Goal: Information Seeking & Learning: Learn about a topic

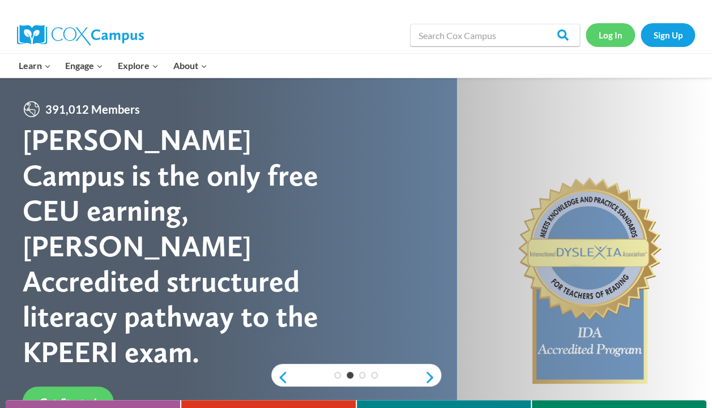
click at [613, 33] on link "Log In" at bounding box center [610, 34] width 49 height 23
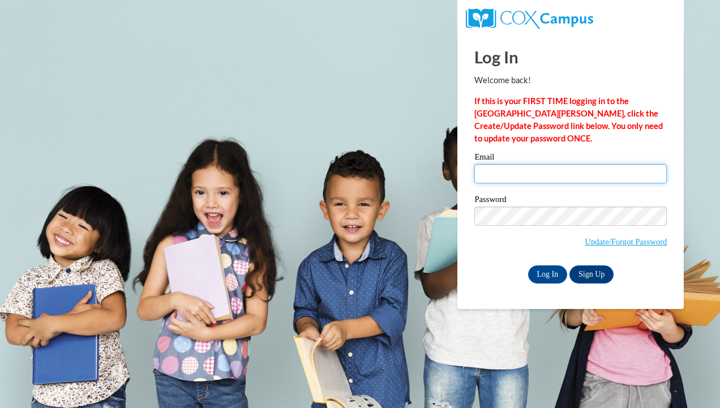
click at [497, 169] on input "Email" at bounding box center [571, 173] width 193 height 19
type input "navam0463@my.uwstout.edu"
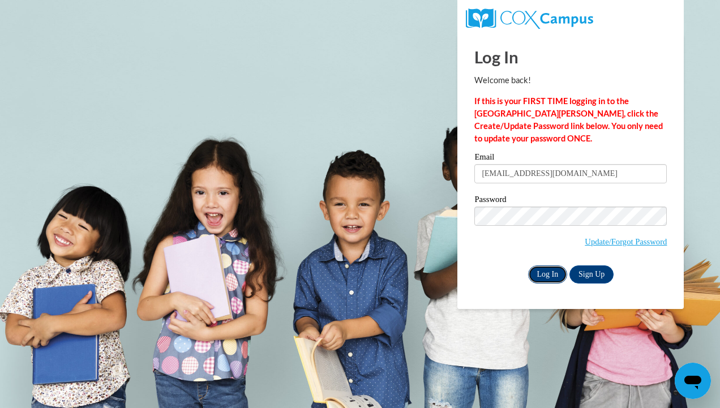
click at [552, 272] on input "Log In" at bounding box center [548, 275] width 40 height 18
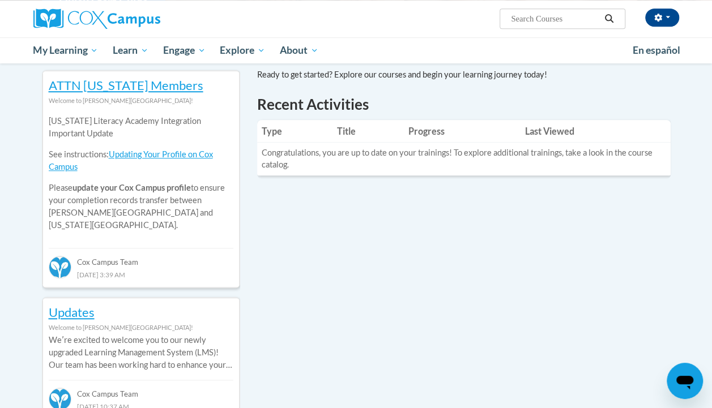
scroll to position [376, 0]
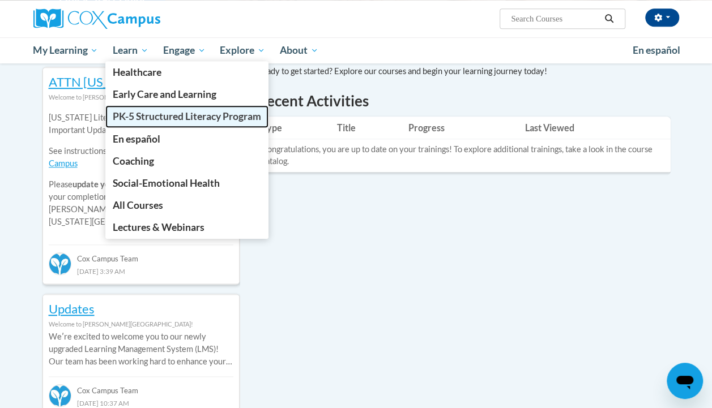
click at [137, 117] on span "PK-5 Structured Literacy Program" at bounding box center [187, 116] width 148 height 12
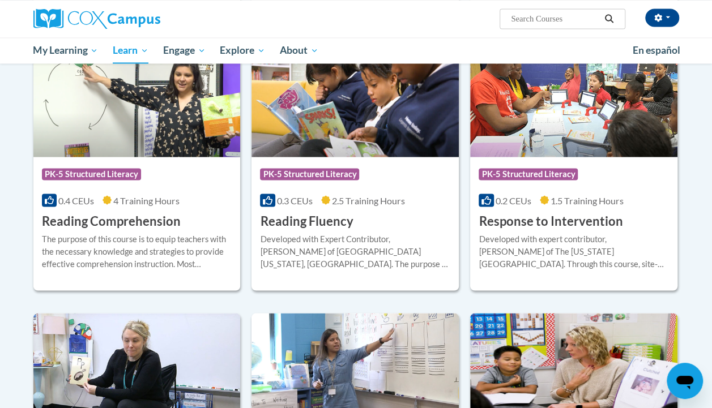
scroll to position [983, 0]
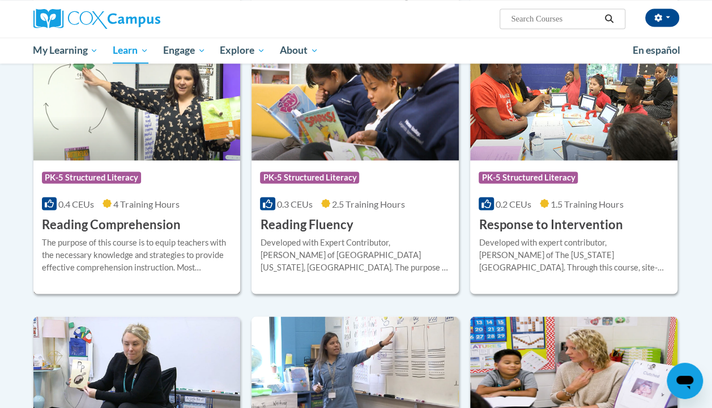
click at [169, 129] on img at bounding box center [136, 103] width 207 height 116
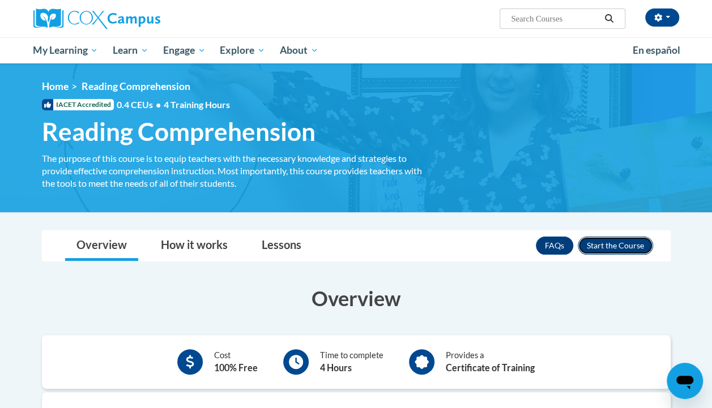
click at [620, 244] on button "Enroll" at bounding box center [615, 246] width 75 height 18
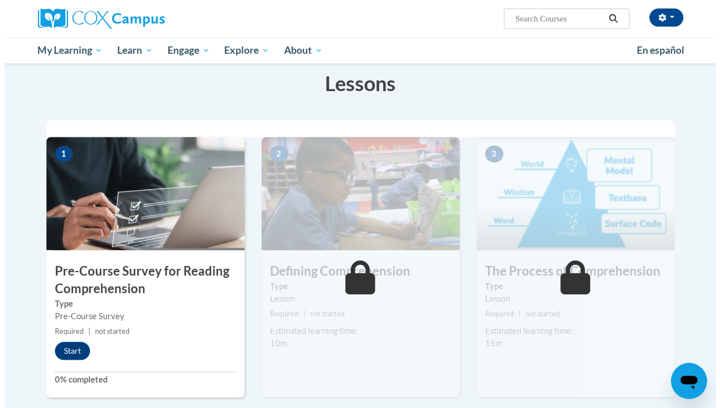
scroll to position [195, 0]
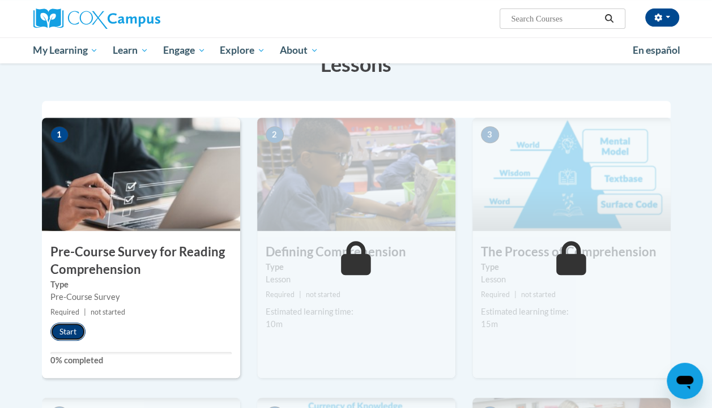
click at [76, 331] on button "Start" at bounding box center [67, 332] width 35 height 18
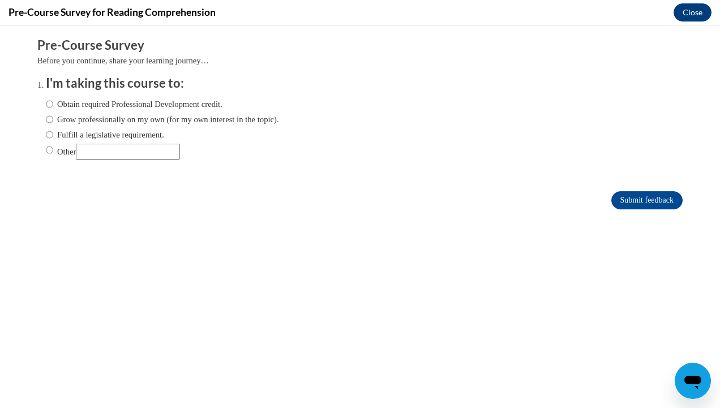
scroll to position [0, 0]
click at [120, 152] on input "Other" at bounding box center [128, 152] width 104 height 16
type input "college course"
click at [635, 200] on input "Submit feedback" at bounding box center [647, 200] width 71 height 18
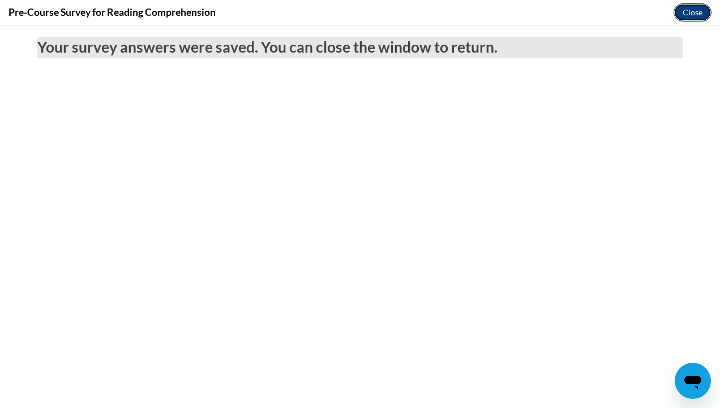
click at [685, 14] on button "Close" at bounding box center [693, 12] width 38 height 18
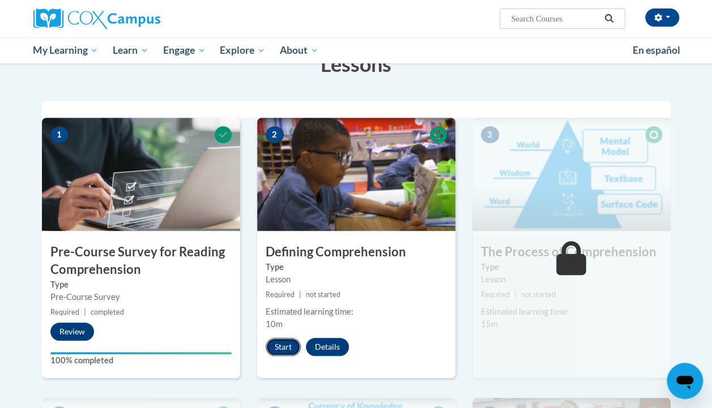
click at [281, 348] on button "Start" at bounding box center [283, 347] width 35 height 18
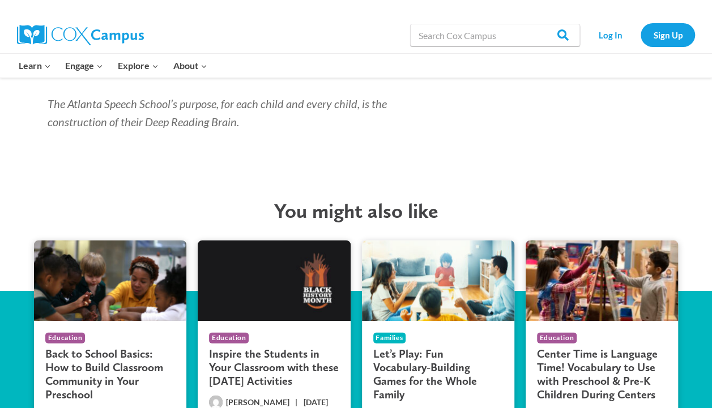
scroll to position [1193, 0]
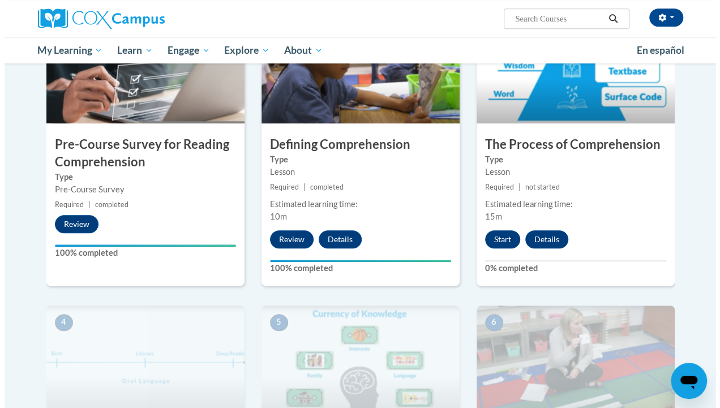
scroll to position [306, 0]
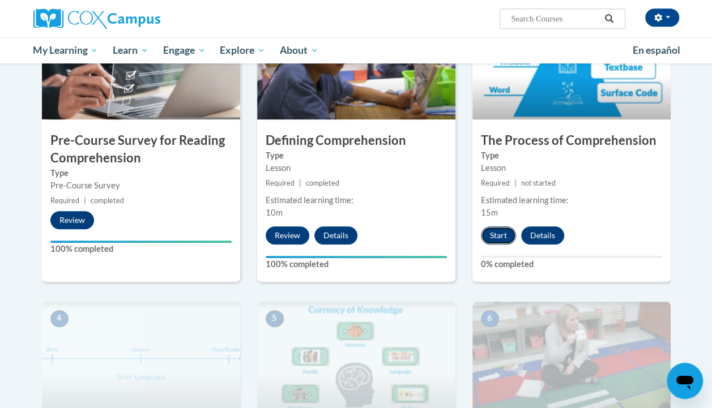
click at [501, 237] on button "Start" at bounding box center [498, 236] width 35 height 18
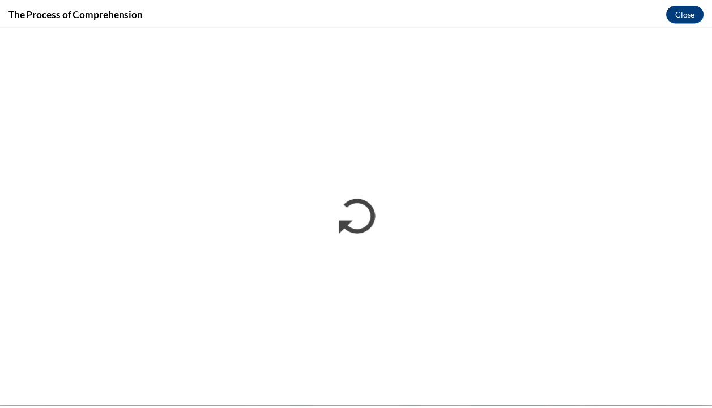
scroll to position [0, 0]
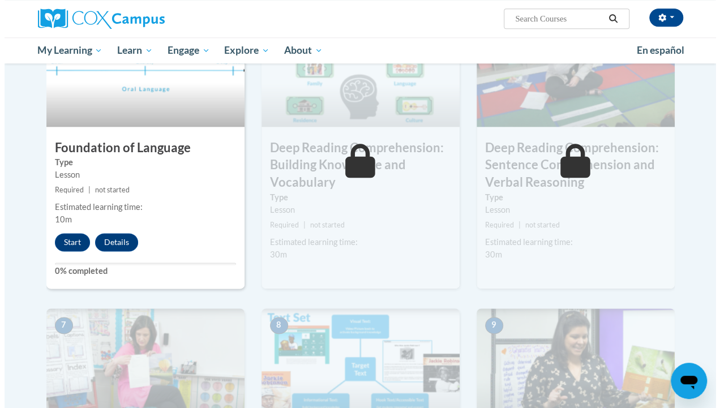
scroll to position [596, 0]
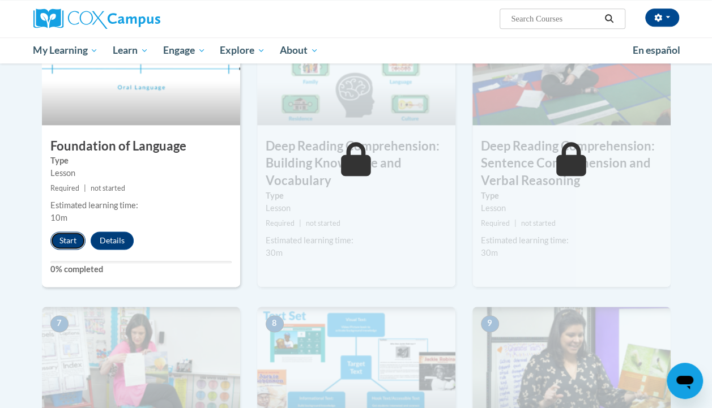
click at [61, 239] on button "Start" at bounding box center [67, 241] width 35 height 18
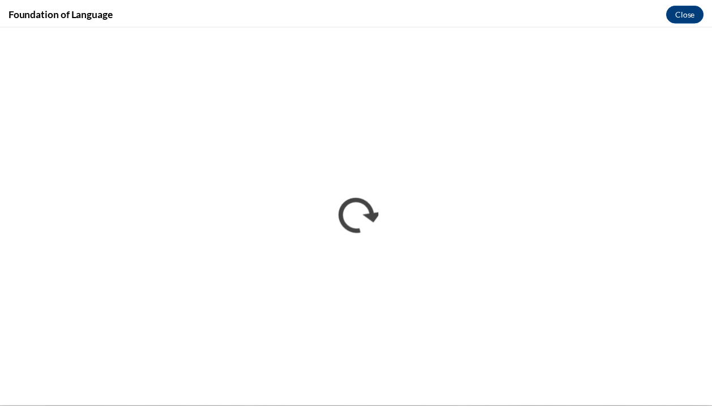
scroll to position [0, 0]
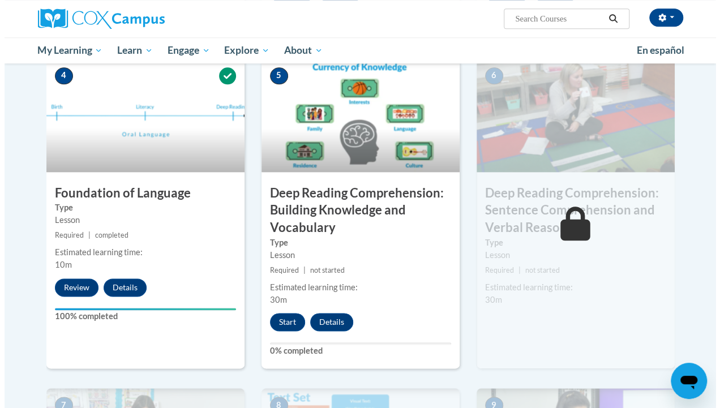
scroll to position [550, 0]
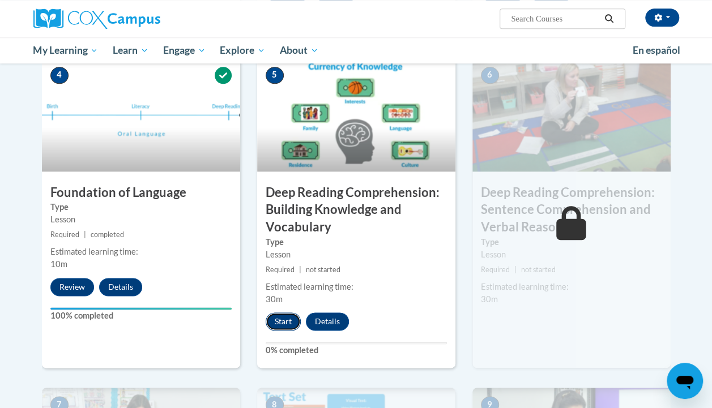
click at [287, 321] on button "Start" at bounding box center [283, 322] width 35 height 18
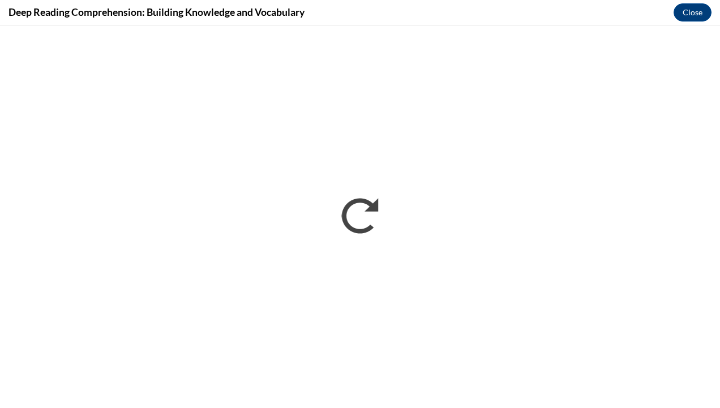
scroll to position [0, 0]
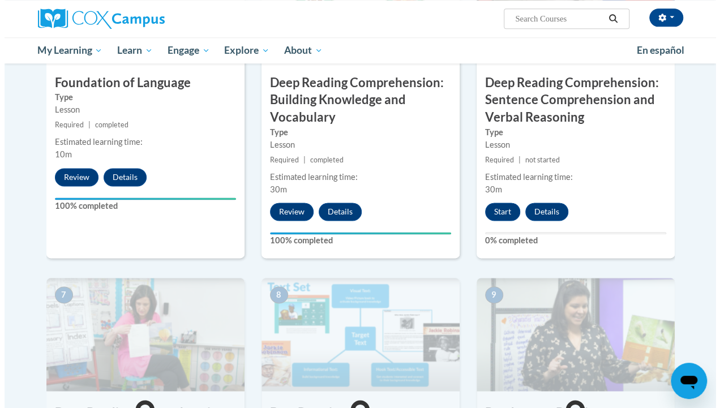
scroll to position [659, 0]
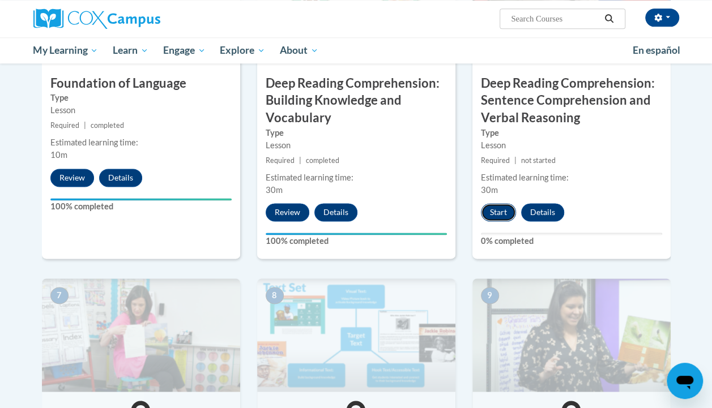
click at [494, 207] on button "Start" at bounding box center [498, 212] width 35 height 18
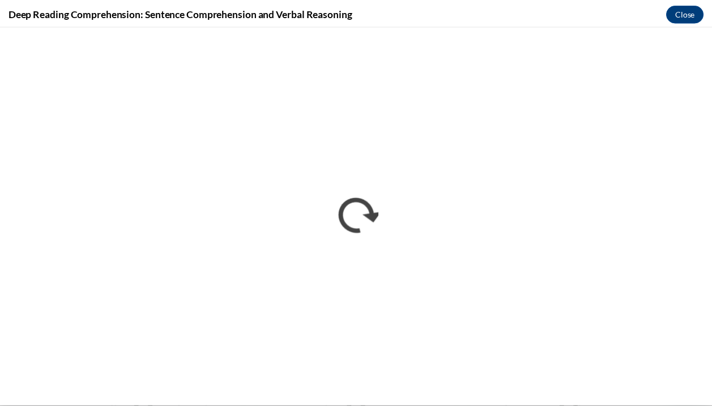
scroll to position [0, 0]
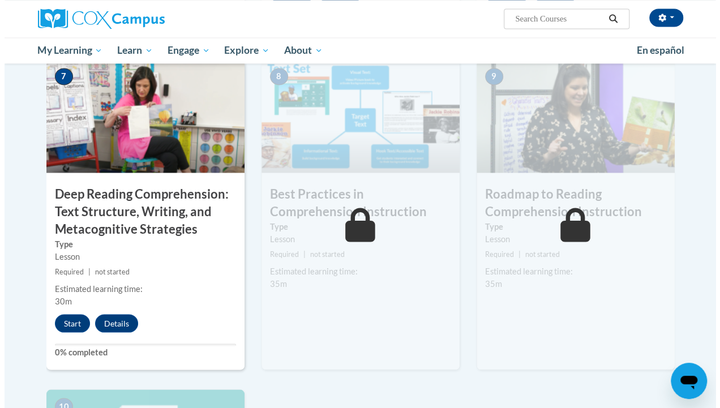
scroll to position [876, 0]
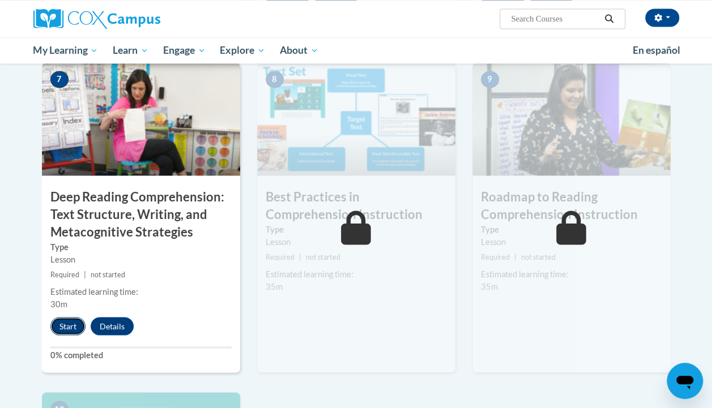
click at [76, 326] on button "Start" at bounding box center [67, 326] width 35 height 18
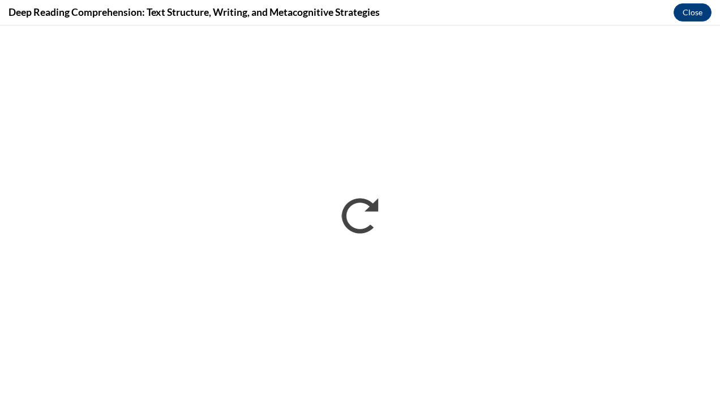
scroll to position [0, 0]
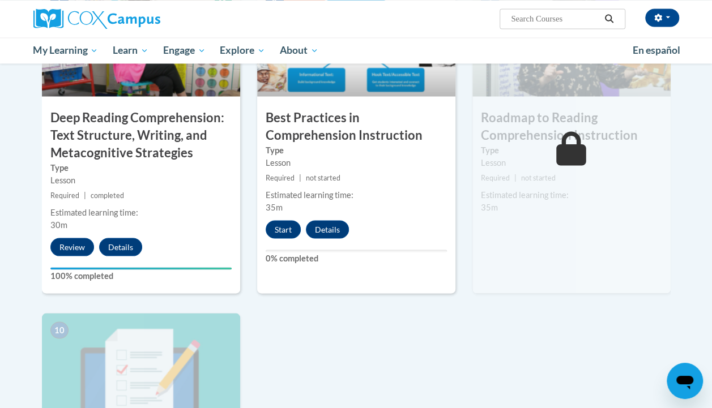
scroll to position [959, 0]
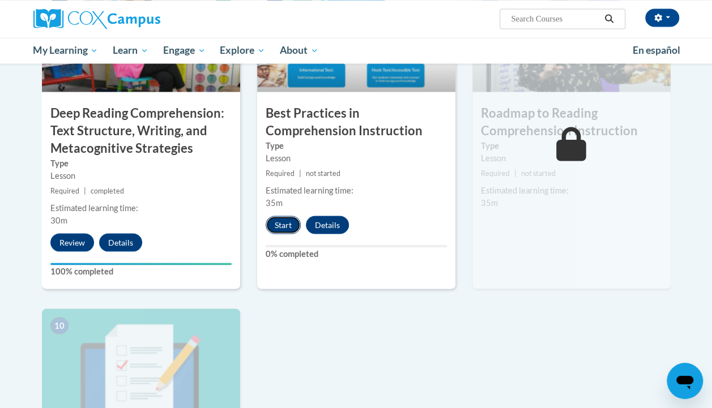
click at [279, 220] on button "Start" at bounding box center [283, 225] width 35 height 18
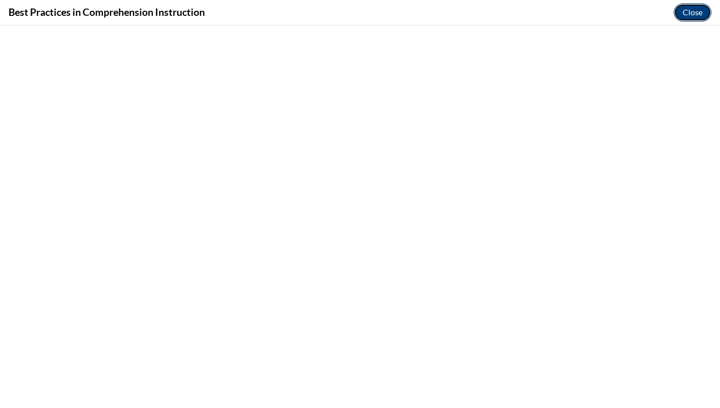
click at [701, 15] on button "Close" at bounding box center [693, 12] width 38 height 18
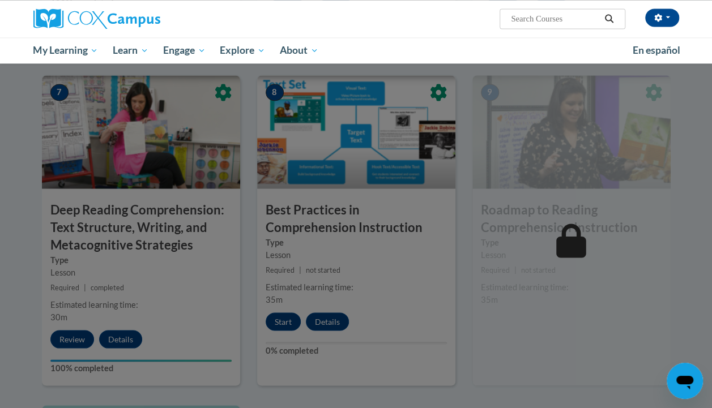
scroll to position [861, 0]
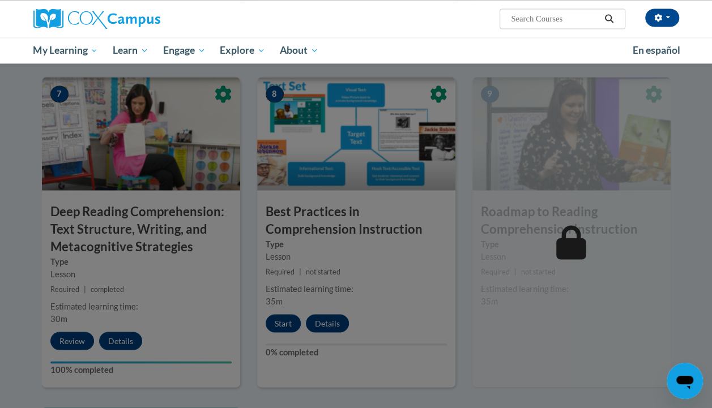
click at [298, 261] on div at bounding box center [356, 204] width 712 height 408
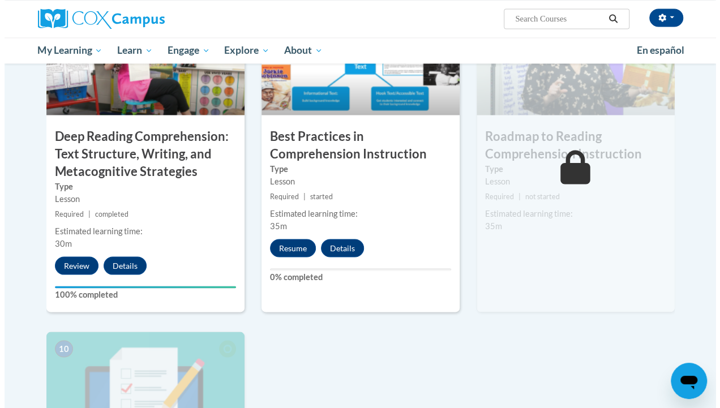
scroll to position [937, 0]
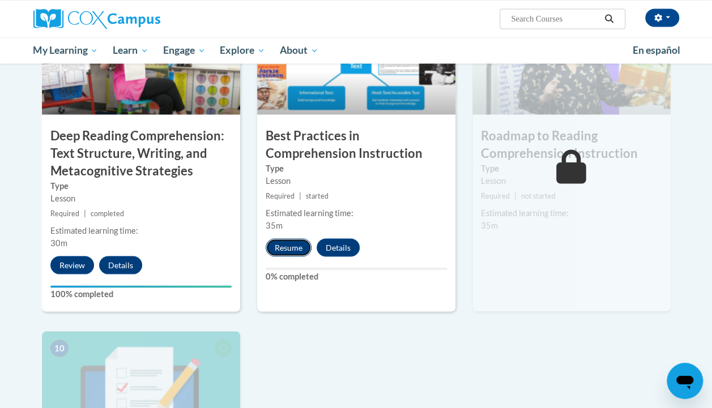
click at [279, 247] on button "Resume" at bounding box center [289, 247] width 46 height 18
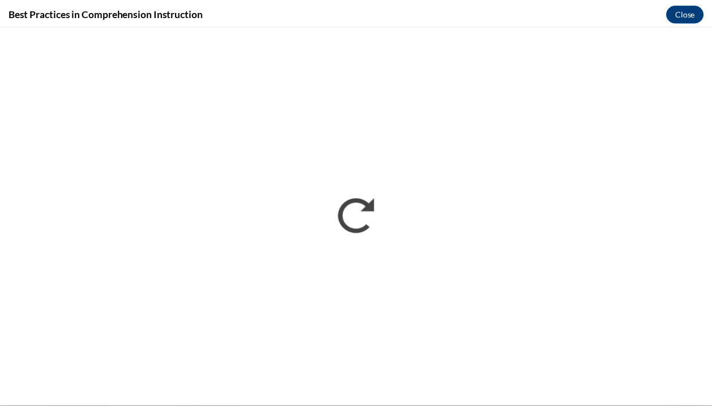
scroll to position [0, 0]
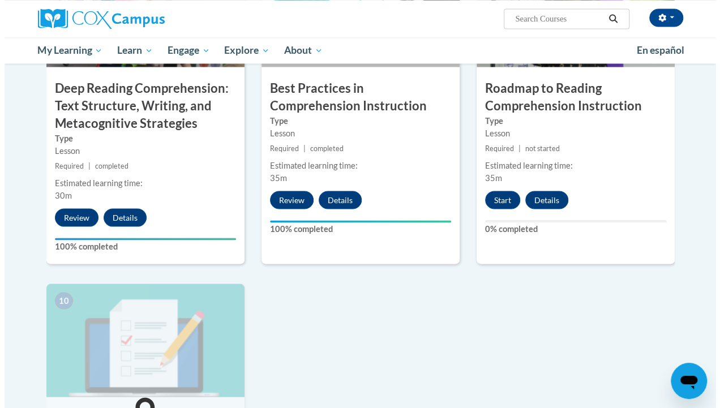
scroll to position [984, 0]
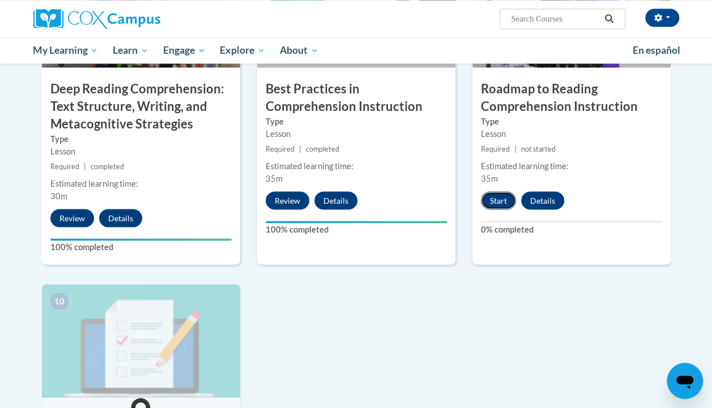
click at [502, 199] on button "Start" at bounding box center [498, 200] width 35 height 18
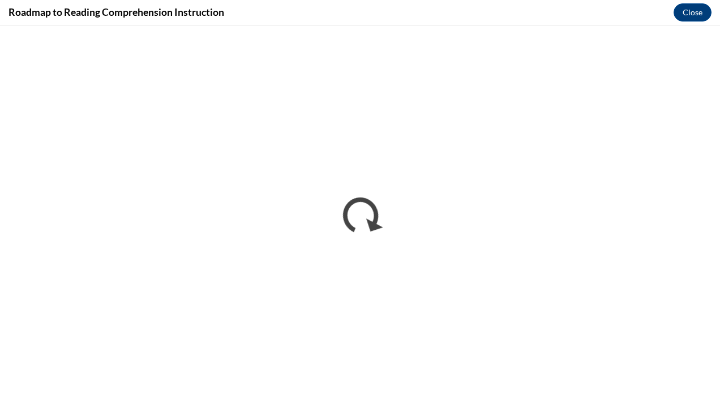
scroll to position [0, 0]
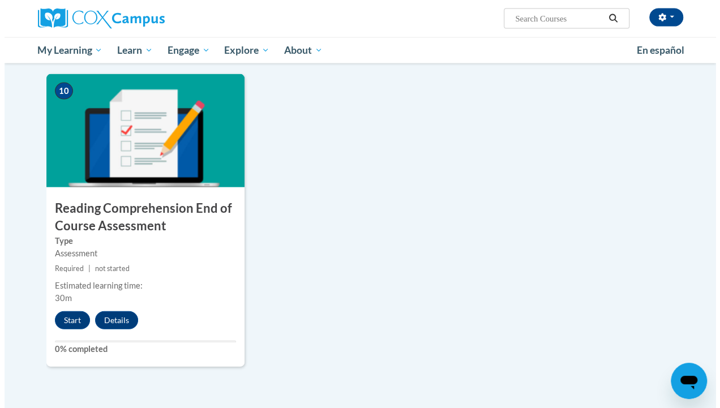
scroll to position [1198, 0]
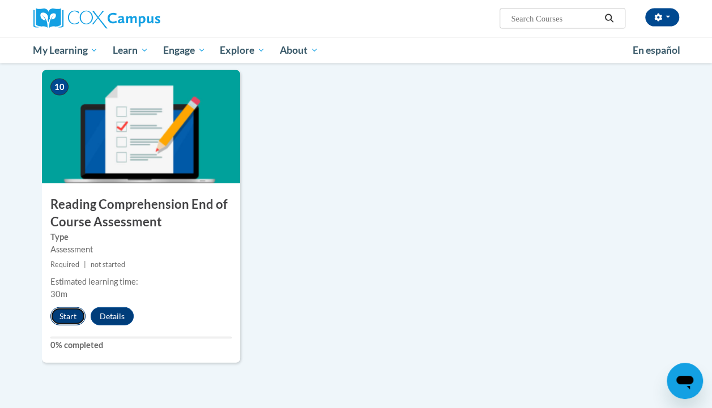
click at [65, 318] on button "Start" at bounding box center [67, 317] width 35 height 18
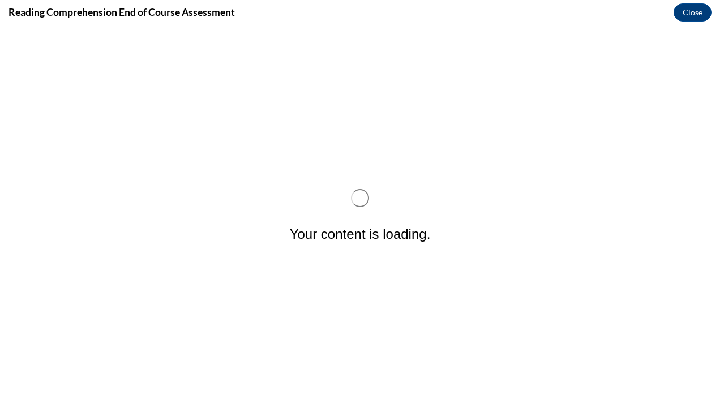
scroll to position [0, 0]
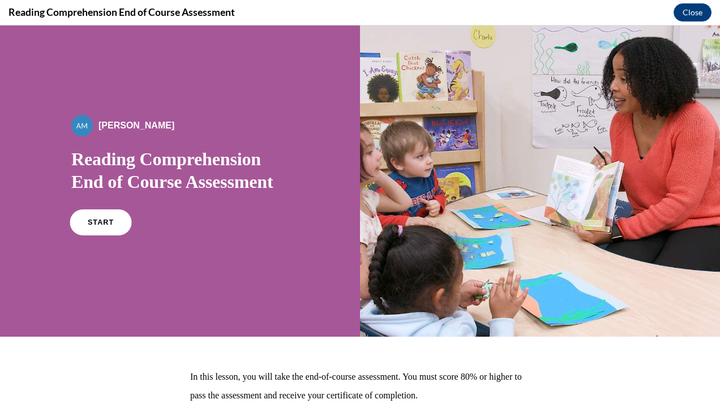
click at [97, 220] on span "START" at bounding box center [101, 223] width 26 height 8
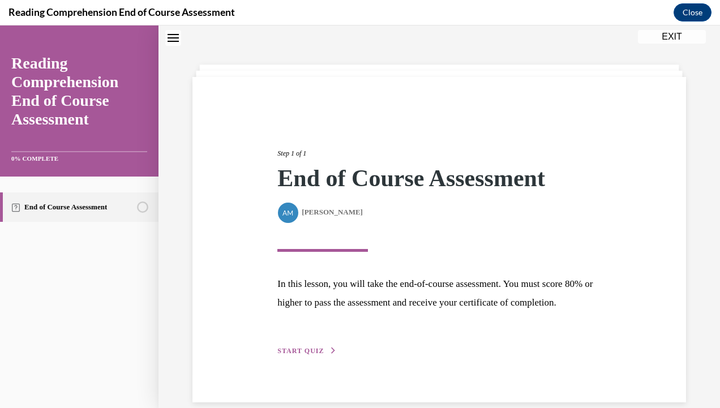
scroll to position [70, 0]
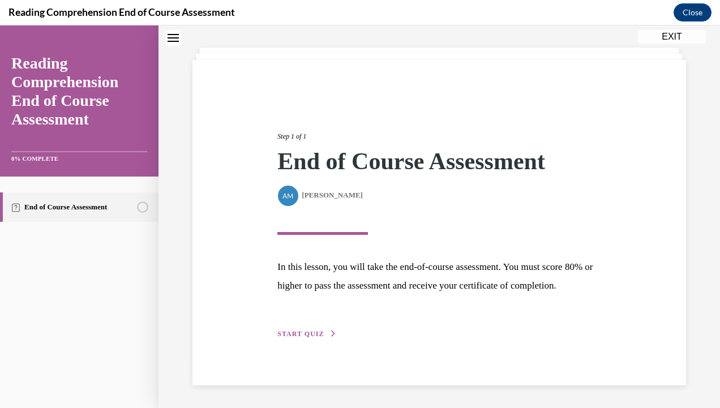
click at [313, 336] on span "START QUIZ" at bounding box center [301, 334] width 46 height 8
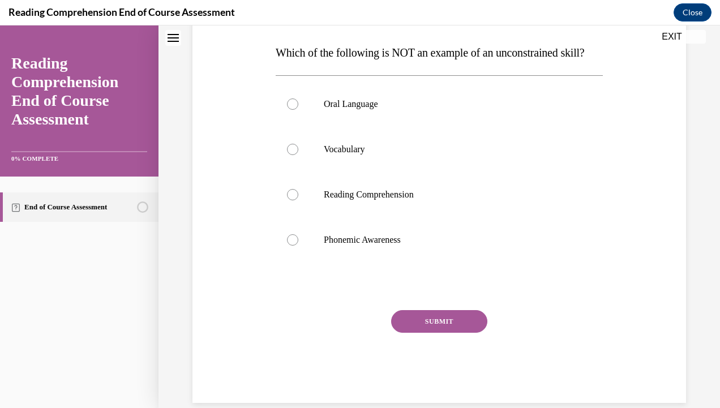
scroll to position [176, 0]
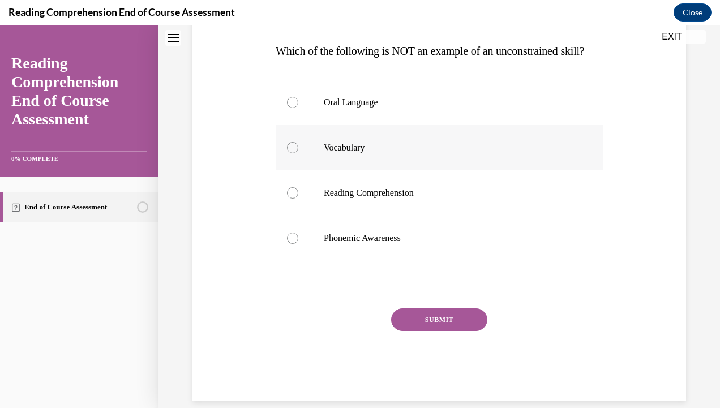
click at [359, 170] on label "Vocabulary" at bounding box center [439, 147] width 327 height 45
click at [298, 153] on input "Vocabulary" at bounding box center [292, 147] width 11 height 11
radio input "true"
click at [461, 331] on button "SUBMIT" at bounding box center [439, 320] width 96 height 23
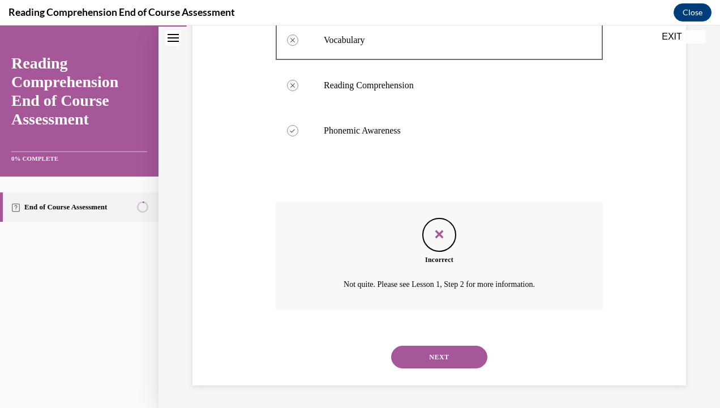
scroll to position [306, 0]
click at [427, 360] on button "NEXT" at bounding box center [439, 357] width 96 height 23
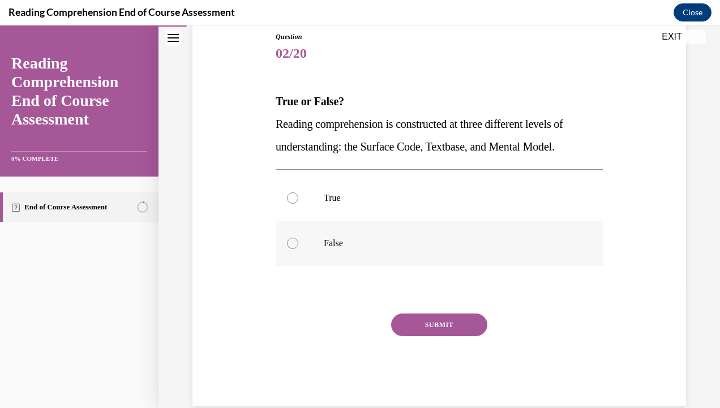
click at [319, 248] on label "False" at bounding box center [439, 243] width 327 height 45
click at [298, 248] on input "False" at bounding box center [292, 243] width 11 height 11
radio input "true"
click at [336, 204] on label "True" at bounding box center [439, 198] width 327 height 45
click at [298, 204] on input "True" at bounding box center [292, 198] width 11 height 11
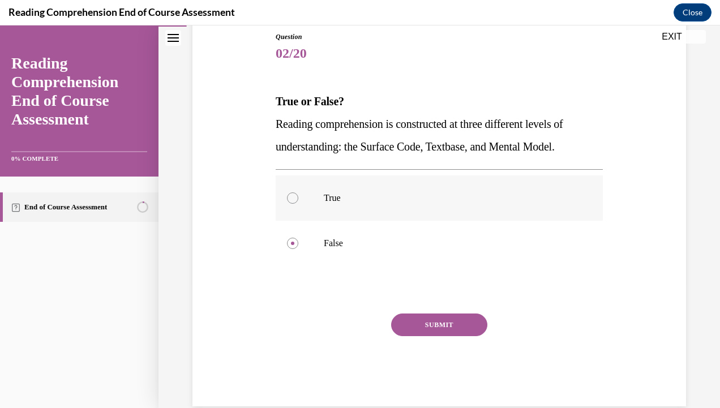
radio input "true"
click at [432, 323] on button "SUBMIT" at bounding box center [439, 325] width 96 height 23
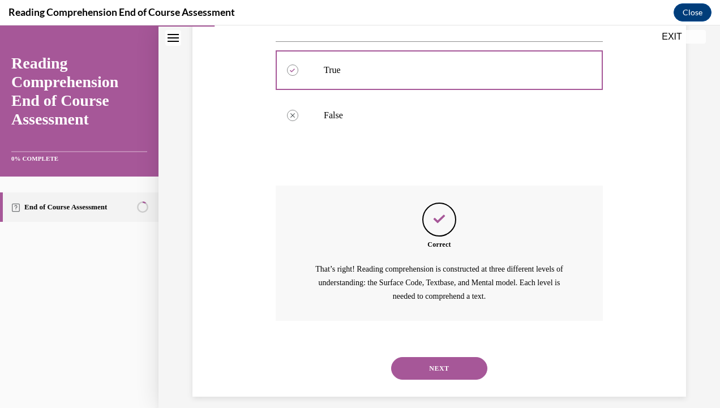
scroll to position [265, 0]
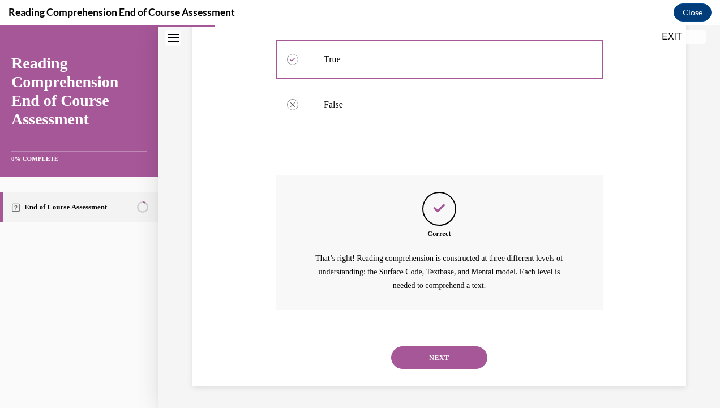
click at [429, 350] on button "NEXT" at bounding box center [439, 358] width 96 height 23
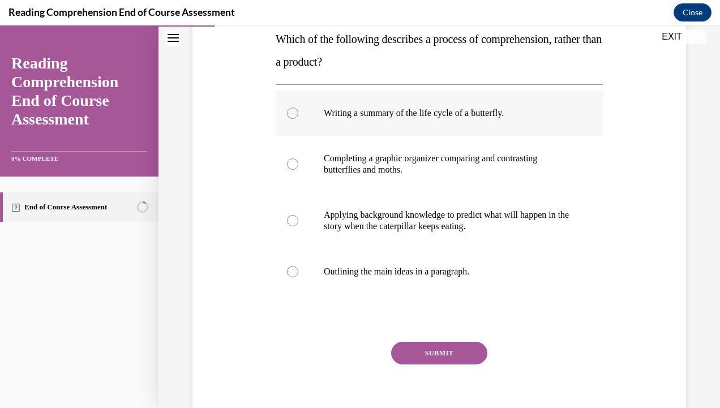
scroll to position [190, 0]
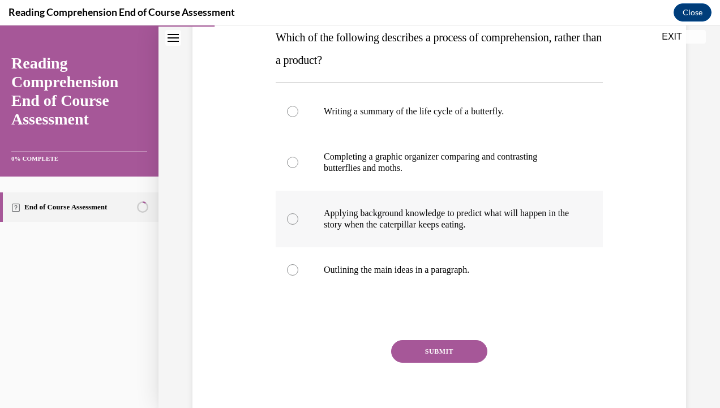
click at [387, 229] on p "Applying background knowledge to predict what will happen in the story when the…" at bounding box center [449, 219] width 251 height 23
click at [298, 225] on input "Applying background knowledge to predict what will happen in the story when the…" at bounding box center [292, 219] width 11 height 11
radio input "true"
click at [436, 360] on button "SUBMIT" at bounding box center [439, 351] width 96 height 23
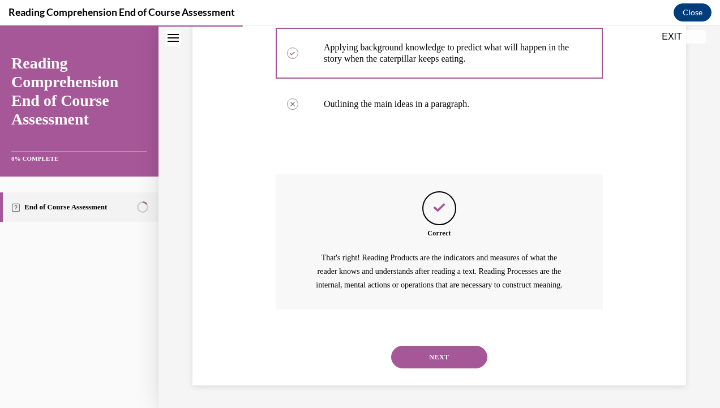
scroll to position [369, 0]
click at [435, 362] on button "NEXT" at bounding box center [439, 357] width 96 height 23
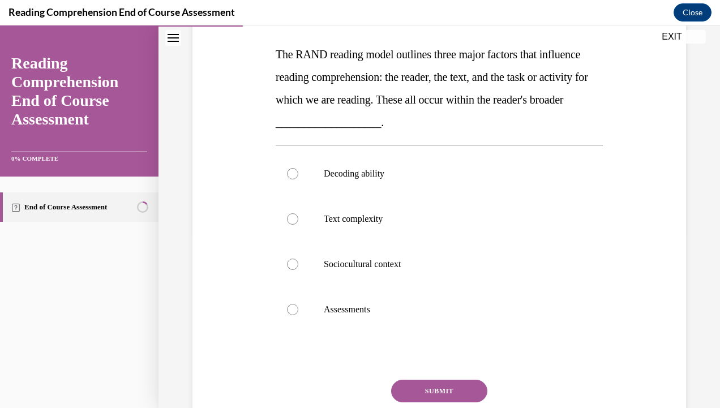
scroll to position [174, 0]
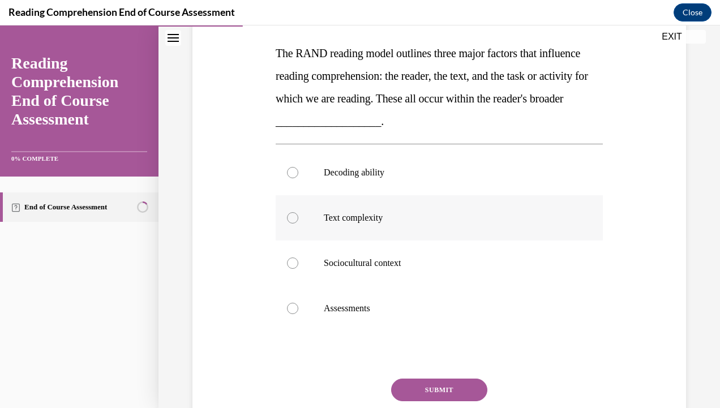
click at [349, 222] on p "Text complexity" at bounding box center [449, 217] width 251 height 11
click at [298, 222] on input "Text complexity" at bounding box center [292, 217] width 11 height 11
radio input "true"
click at [427, 389] on button "SUBMIT" at bounding box center [439, 390] width 96 height 23
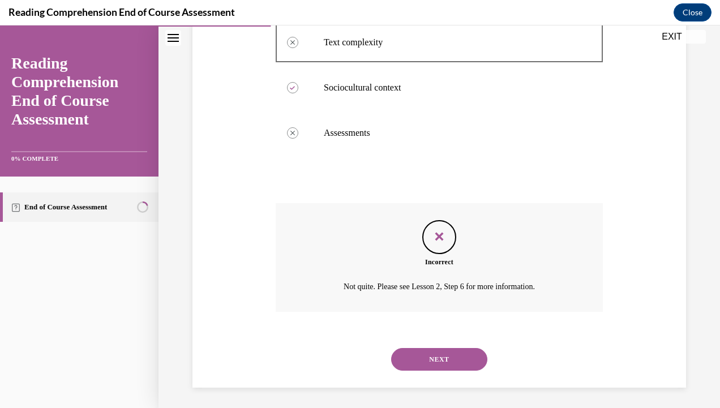
scroll to position [351, 0]
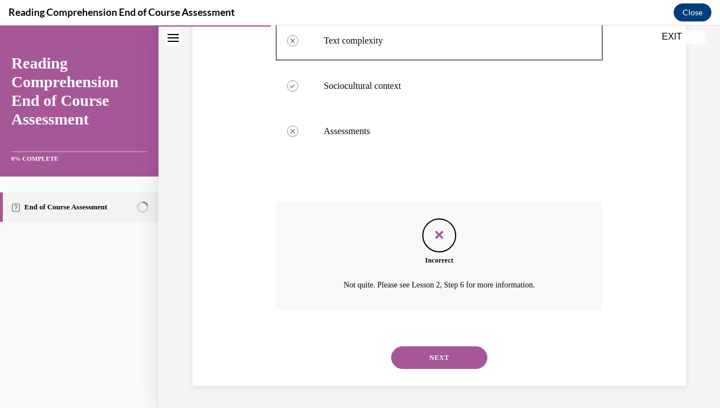
click at [430, 353] on button "NEXT" at bounding box center [439, 358] width 96 height 23
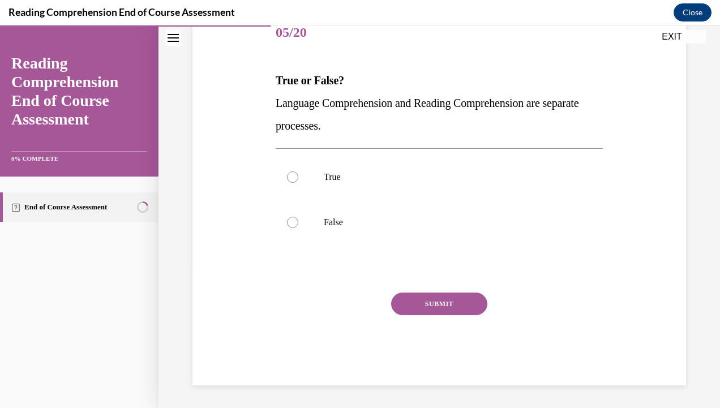
scroll to position [126, 0]
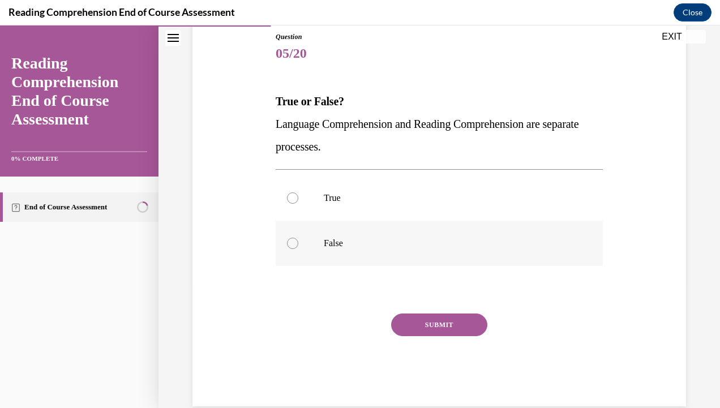
click at [330, 232] on label "False" at bounding box center [439, 243] width 327 height 45
click at [298, 238] on input "False" at bounding box center [292, 243] width 11 height 11
radio input "true"
click at [420, 333] on button "SUBMIT" at bounding box center [439, 325] width 96 height 23
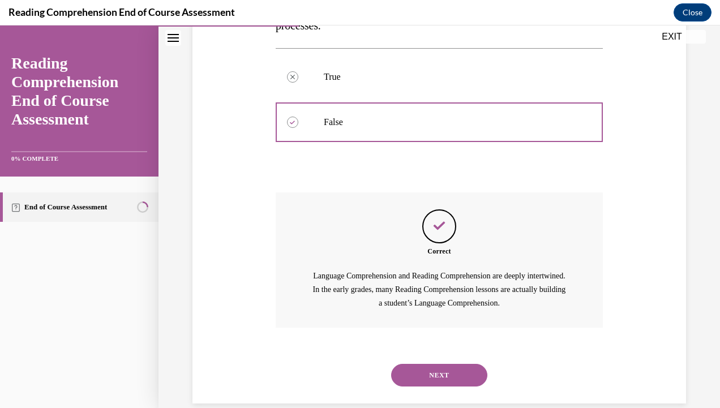
scroll to position [265, 0]
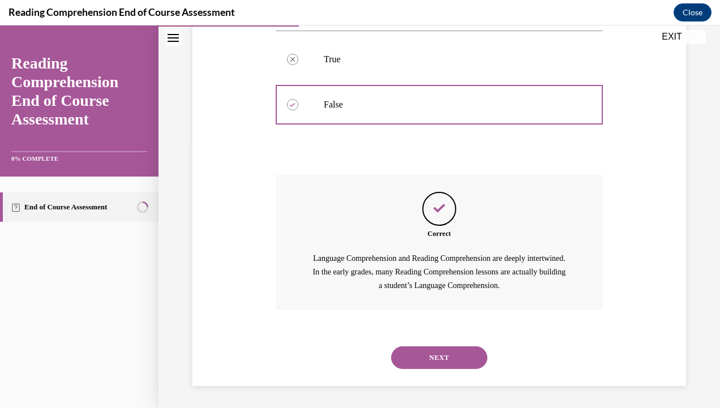
click at [431, 360] on button "NEXT" at bounding box center [439, 358] width 96 height 23
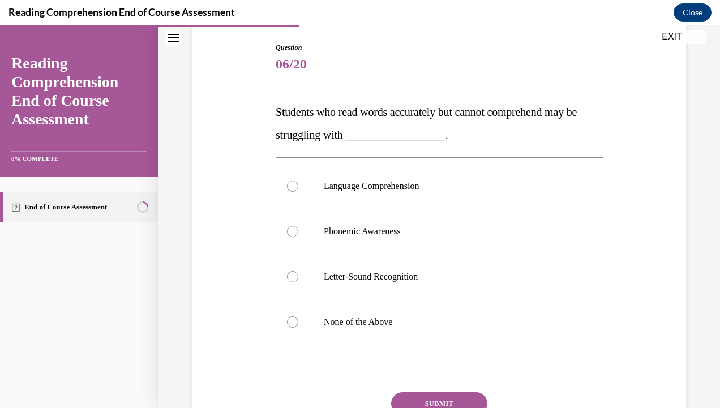
scroll to position [116, 0]
click at [351, 194] on label "Language Comprehension" at bounding box center [439, 185] width 327 height 45
click at [298, 191] on input "Language Comprehension" at bounding box center [292, 185] width 11 height 11
radio input "true"
click at [420, 400] on button "SUBMIT" at bounding box center [439, 403] width 96 height 23
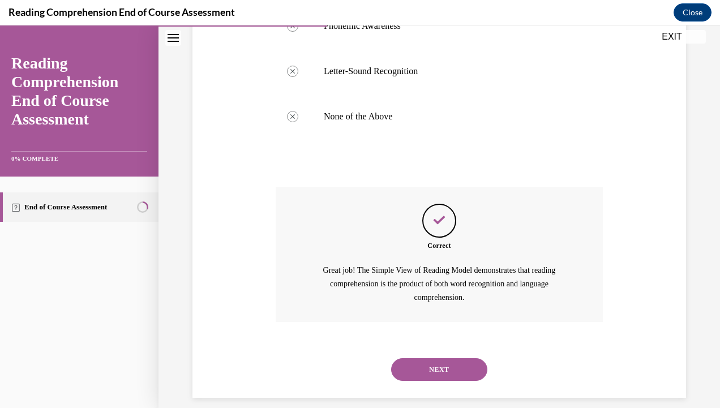
scroll to position [332, 0]
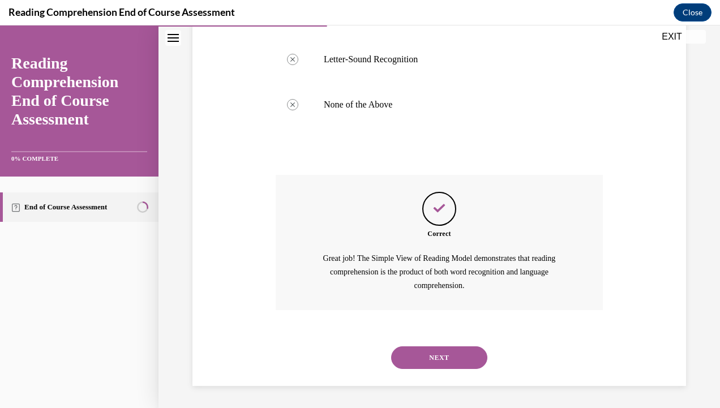
click at [426, 357] on button "NEXT" at bounding box center [439, 358] width 96 height 23
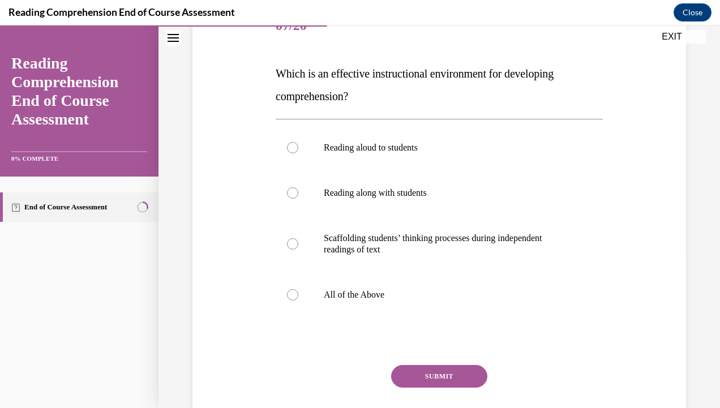
scroll to position [157, 0]
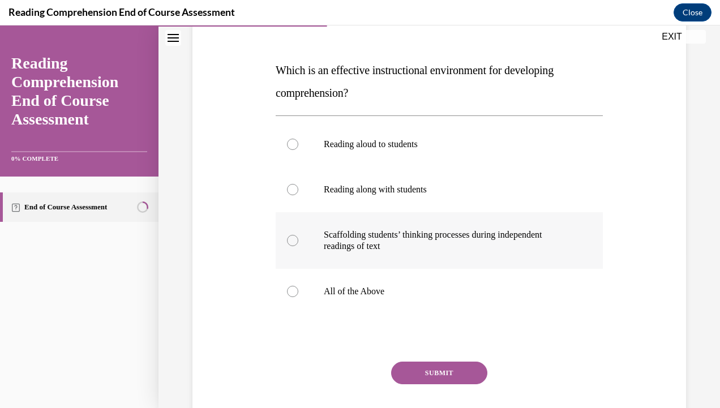
click at [391, 242] on p "Scaffolding students’ thinking processes during independent readings of text" at bounding box center [449, 240] width 251 height 23
click at [298, 242] on input "Scaffolding students’ thinking processes during independent readings of text" at bounding box center [292, 240] width 11 height 11
radio input "true"
click at [357, 287] on p "All of the Above" at bounding box center [449, 291] width 251 height 11
click at [298, 287] on input "All of the Above" at bounding box center [292, 291] width 11 height 11
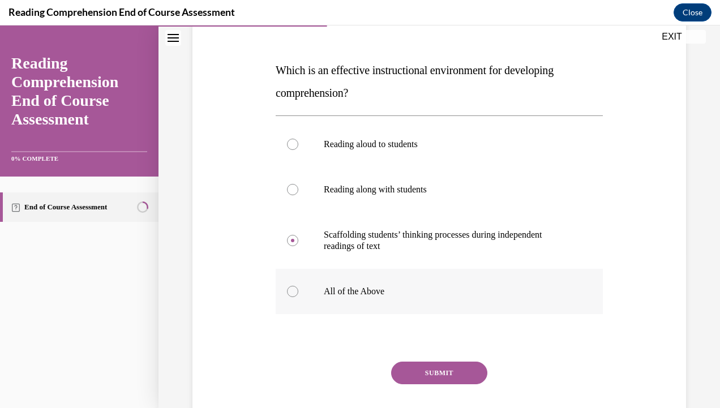
radio input "true"
click at [448, 374] on button "SUBMIT" at bounding box center [439, 373] width 96 height 23
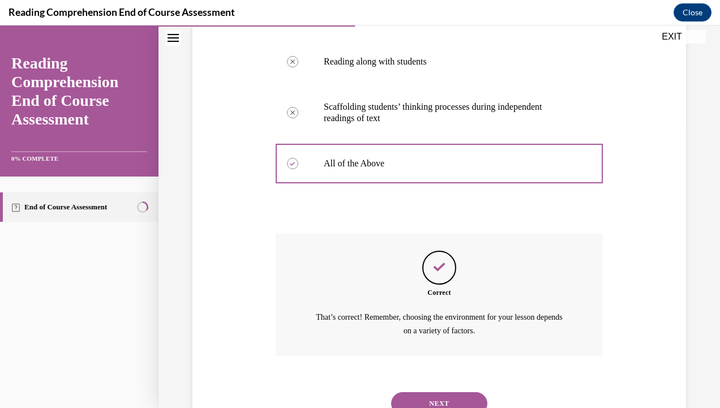
scroll to position [330, 0]
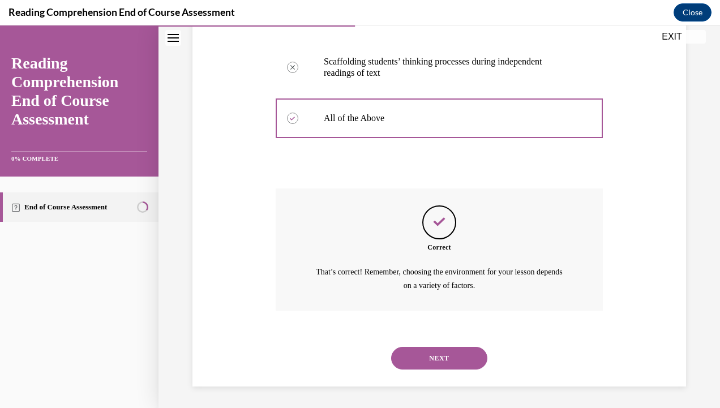
click at [429, 359] on button "NEXT" at bounding box center [439, 358] width 96 height 23
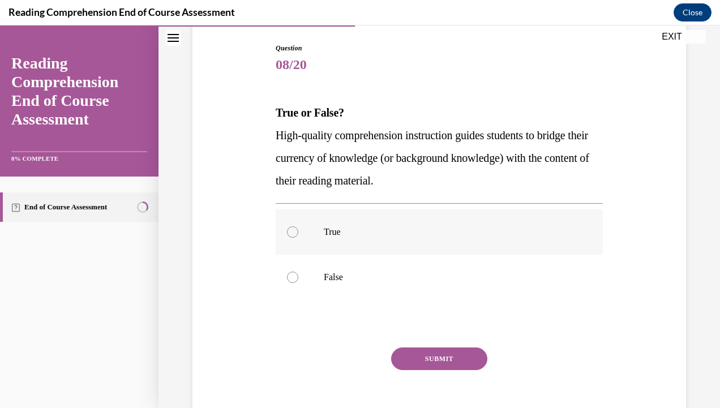
scroll to position [131, 0]
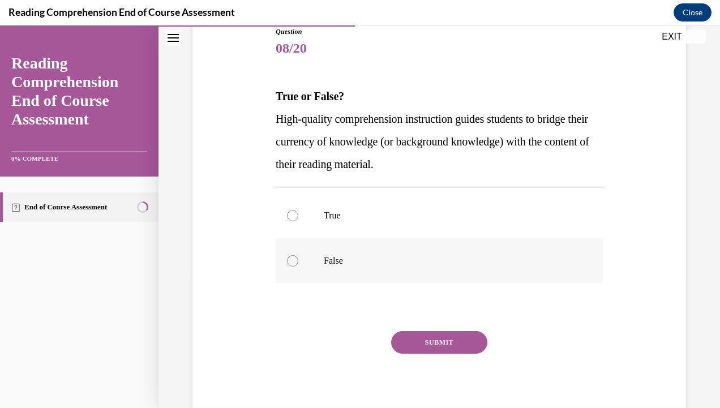
click at [306, 267] on label "False" at bounding box center [439, 260] width 327 height 45
click at [298, 267] on input "False" at bounding box center [292, 260] width 11 height 11
radio input "true"
click at [307, 236] on label "True" at bounding box center [439, 215] width 327 height 45
click at [298, 221] on input "True" at bounding box center [292, 215] width 11 height 11
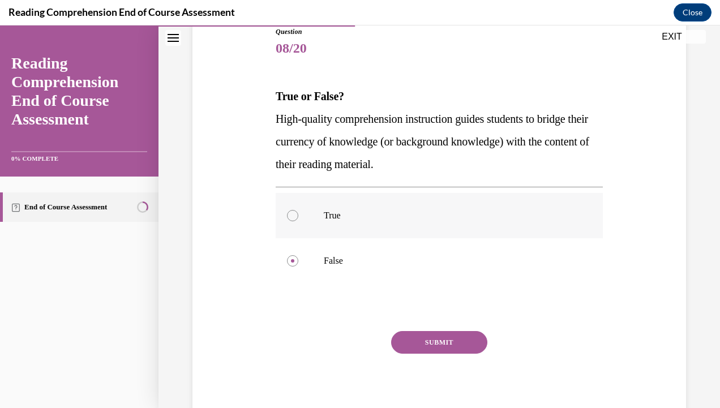
radio input "true"
click at [408, 339] on button "SUBMIT" at bounding box center [439, 342] width 96 height 23
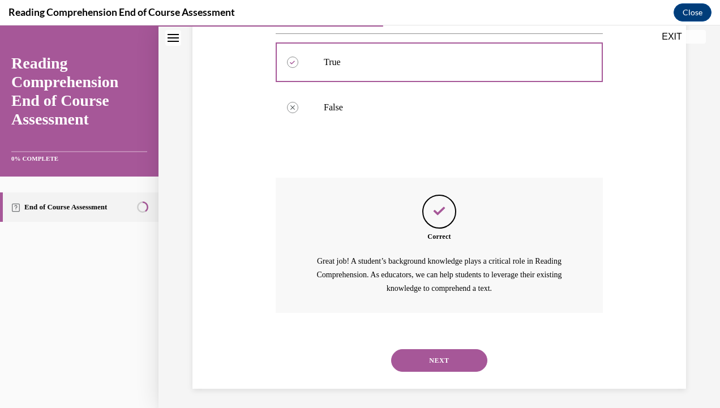
scroll to position [287, 0]
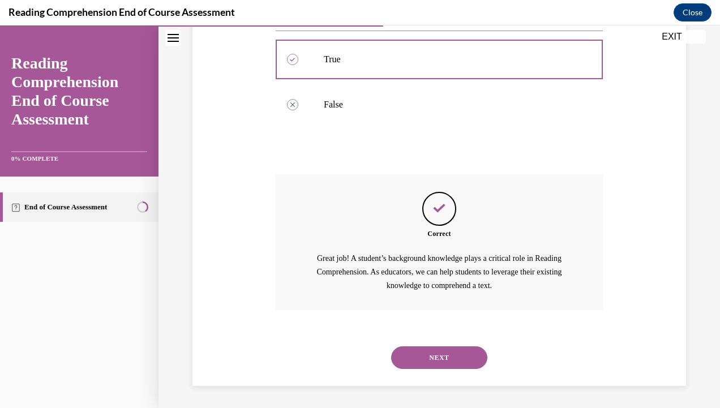
click at [421, 352] on button "NEXT" at bounding box center [439, 358] width 96 height 23
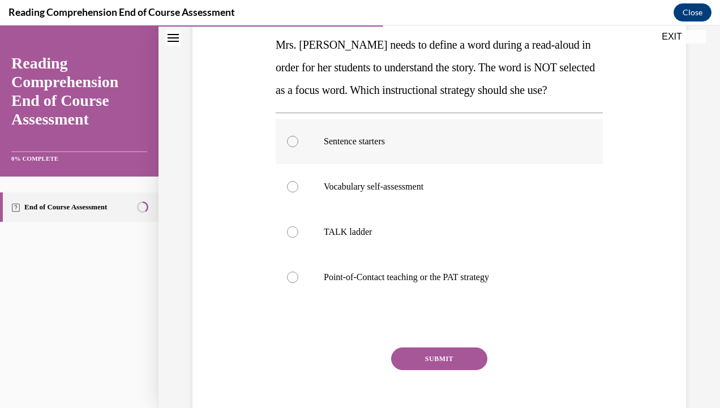
scroll to position [191, 0]
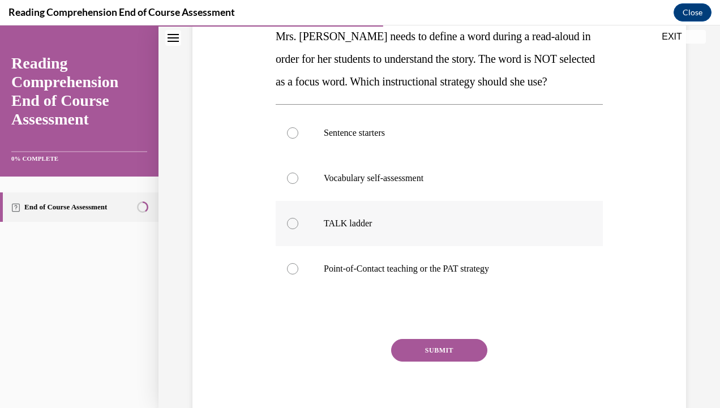
click at [378, 236] on label "TALK ladder" at bounding box center [439, 223] width 327 height 45
click at [298, 229] on input "TALK ladder" at bounding box center [292, 223] width 11 height 11
radio input "true"
click at [419, 346] on button "SUBMIT" at bounding box center [439, 350] width 96 height 23
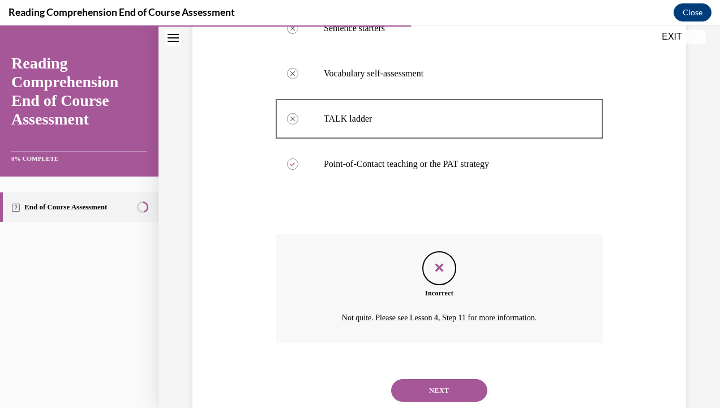
scroll to position [329, 0]
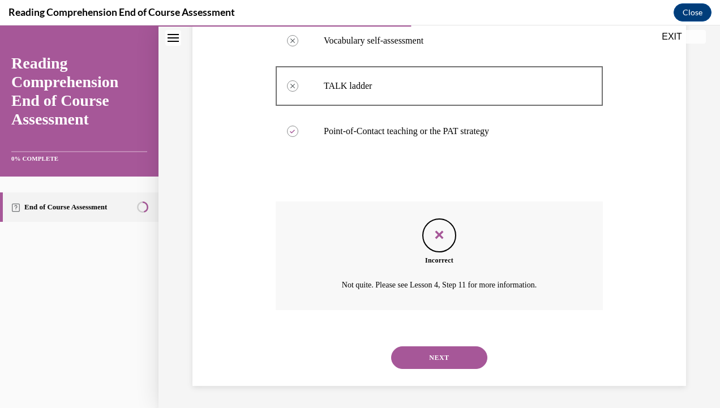
click at [429, 355] on button "NEXT" at bounding box center [439, 358] width 96 height 23
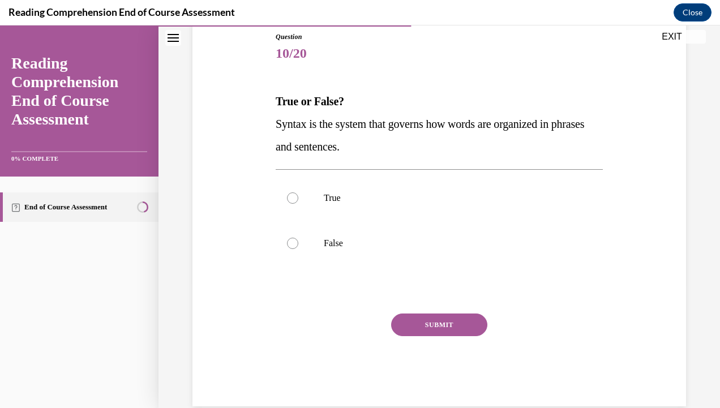
scroll to position [146, 0]
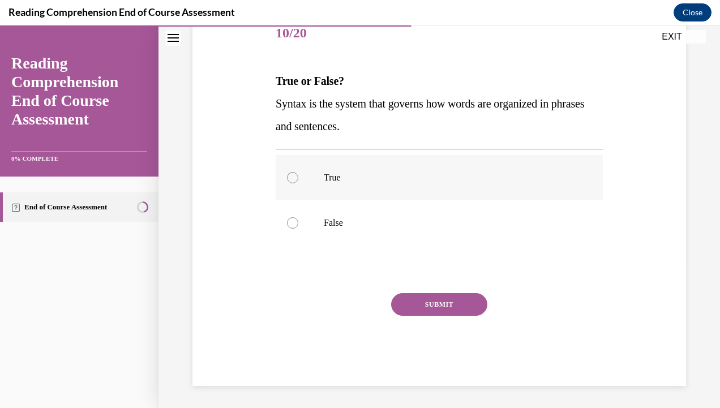
click at [343, 182] on p "True" at bounding box center [449, 177] width 251 height 11
click at [298, 182] on input "True" at bounding box center [292, 177] width 11 height 11
radio input "true"
click at [415, 297] on button "SUBMIT" at bounding box center [439, 304] width 96 height 23
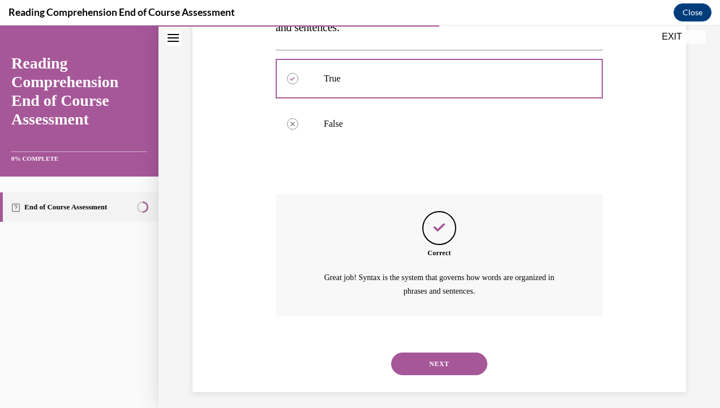
scroll to position [251, 0]
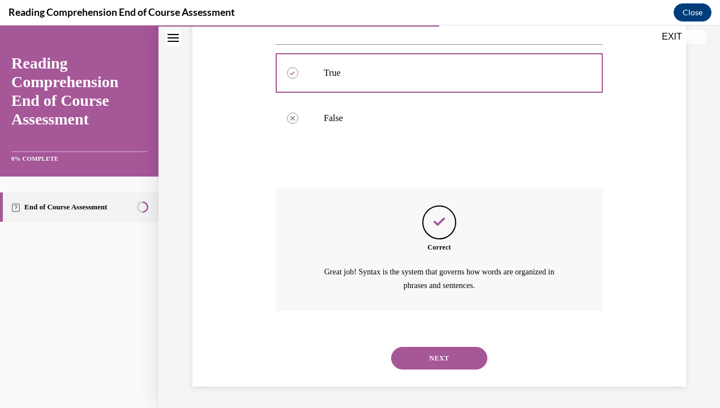
click at [428, 357] on button "NEXT" at bounding box center [439, 358] width 96 height 23
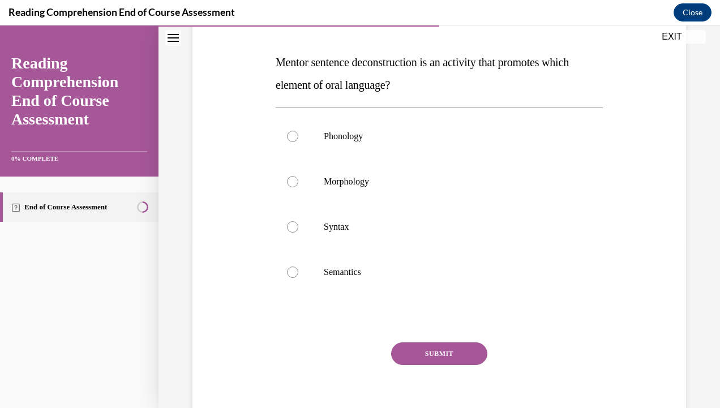
scroll to position [163, 0]
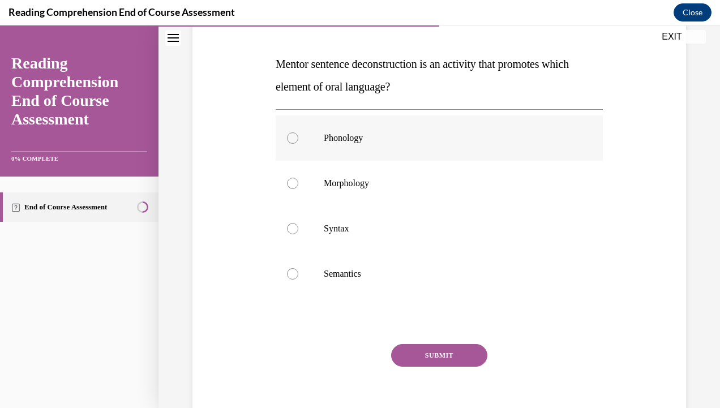
click at [339, 153] on label "Phonology" at bounding box center [439, 138] width 327 height 45
click at [298, 144] on input "Phonology" at bounding box center [292, 138] width 11 height 11
radio input "true"
click at [365, 288] on label "Semantics" at bounding box center [439, 273] width 327 height 45
click at [298, 280] on input "Semantics" at bounding box center [292, 273] width 11 height 11
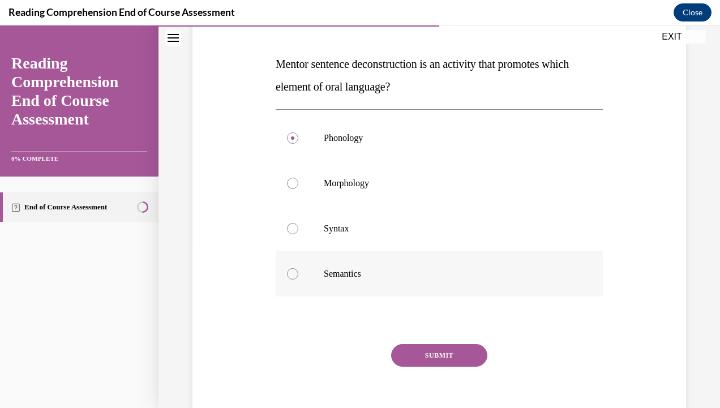
radio input "true"
click at [419, 355] on button "SUBMIT" at bounding box center [439, 355] width 96 height 23
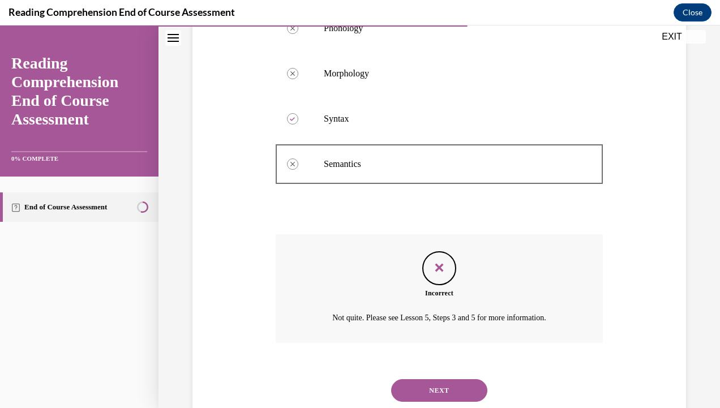
scroll to position [306, 0]
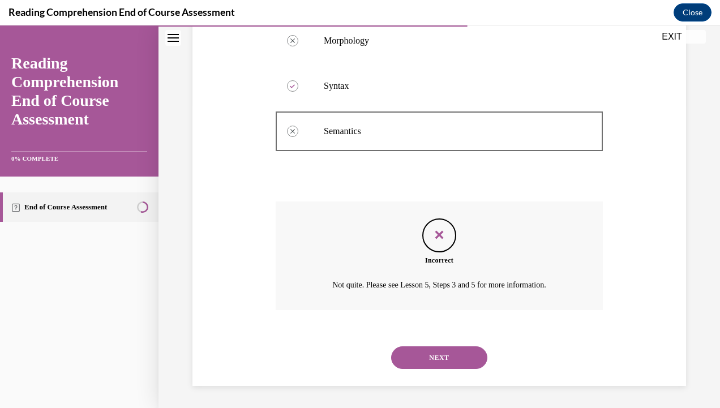
click at [417, 357] on button "NEXT" at bounding box center [439, 358] width 96 height 23
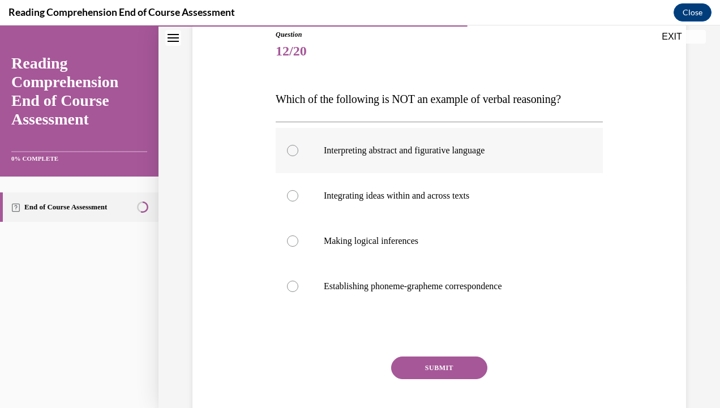
scroll to position [129, 0]
click at [368, 235] on p "Making logical inferences" at bounding box center [449, 240] width 251 height 11
click at [298, 235] on input "Making logical inferences" at bounding box center [292, 240] width 11 height 11
radio input "true"
click at [432, 364] on button "SUBMIT" at bounding box center [439, 367] width 96 height 23
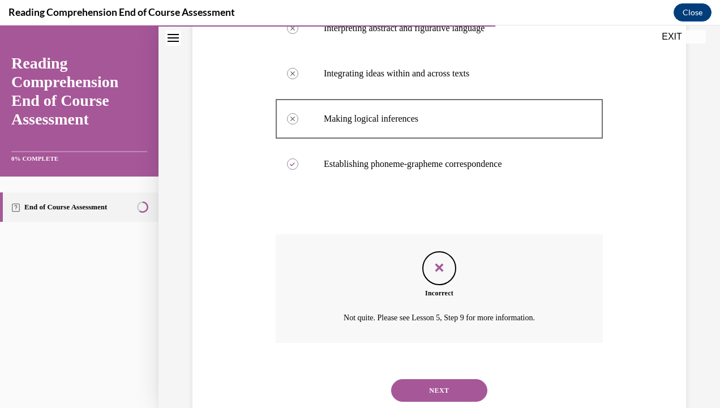
scroll to position [283, 0]
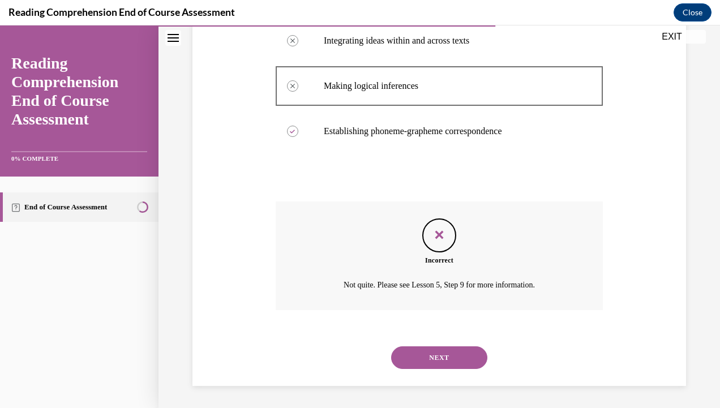
click at [435, 358] on button "NEXT" at bounding box center [439, 358] width 96 height 23
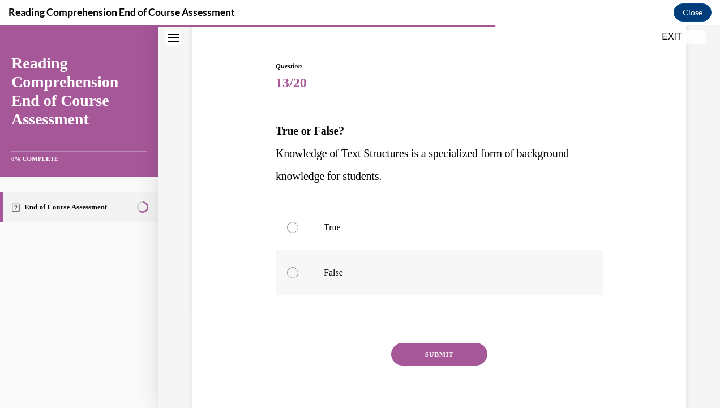
scroll to position [96, 0]
click at [366, 241] on label "True" at bounding box center [439, 228] width 327 height 45
click at [298, 234] on input "True" at bounding box center [292, 228] width 11 height 11
radio input "true"
click at [419, 349] on button "SUBMIT" at bounding box center [439, 355] width 96 height 23
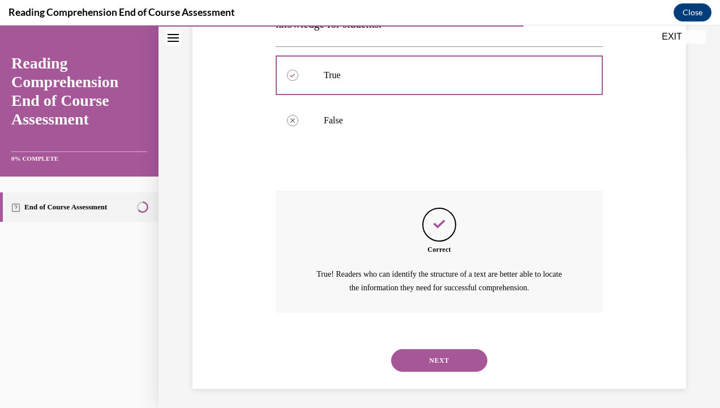
scroll to position [251, 0]
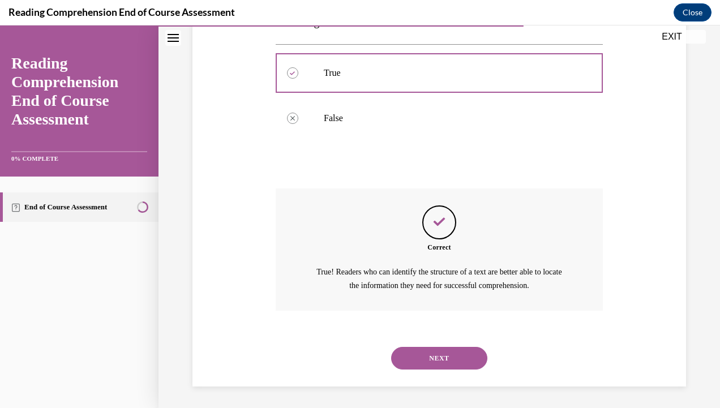
click at [423, 356] on button "NEXT" at bounding box center [439, 358] width 96 height 23
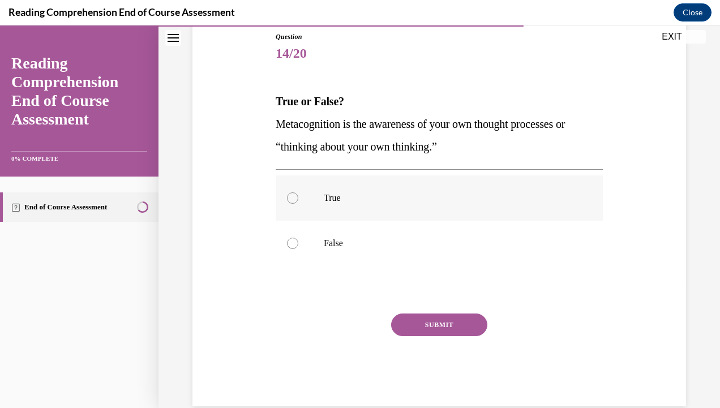
click at [356, 206] on label "True" at bounding box center [439, 198] width 327 height 45
click at [298, 204] on input "True" at bounding box center [292, 198] width 11 height 11
radio input "true"
click at [415, 334] on button "SUBMIT" at bounding box center [439, 325] width 96 height 23
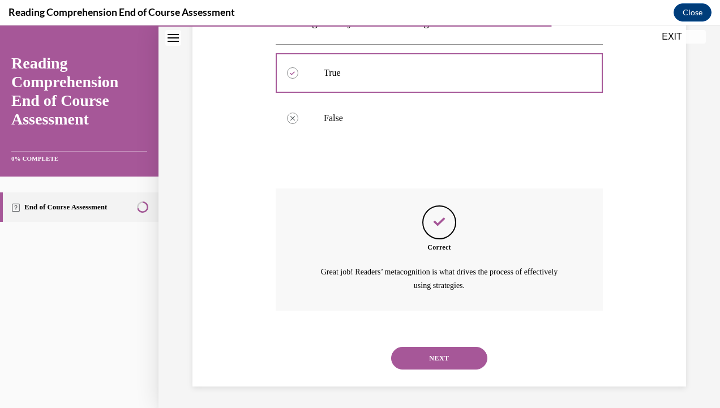
click at [427, 360] on button "NEXT" at bounding box center [439, 358] width 96 height 23
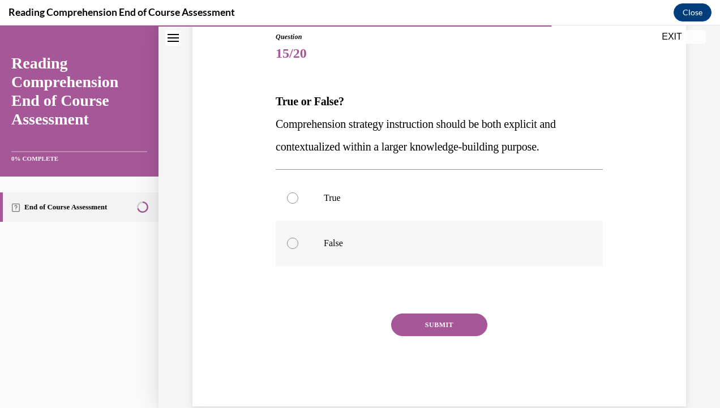
click at [318, 248] on label "False" at bounding box center [439, 243] width 327 height 45
click at [298, 248] on input "False" at bounding box center [292, 243] width 11 height 11
radio input "true"
click at [413, 326] on button "SUBMIT" at bounding box center [439, 325] width 96 height 23
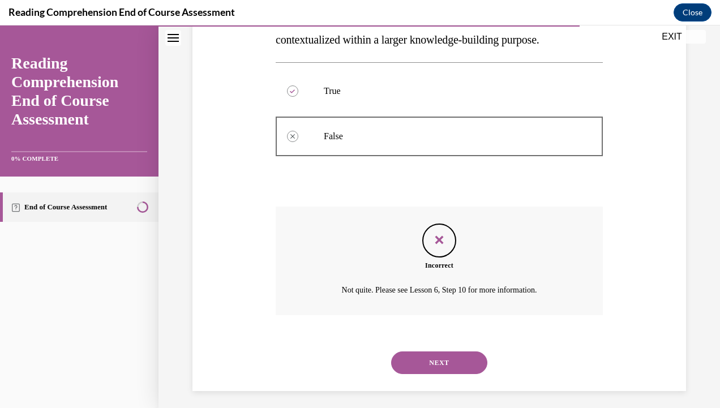
scroll to position [238, 0]
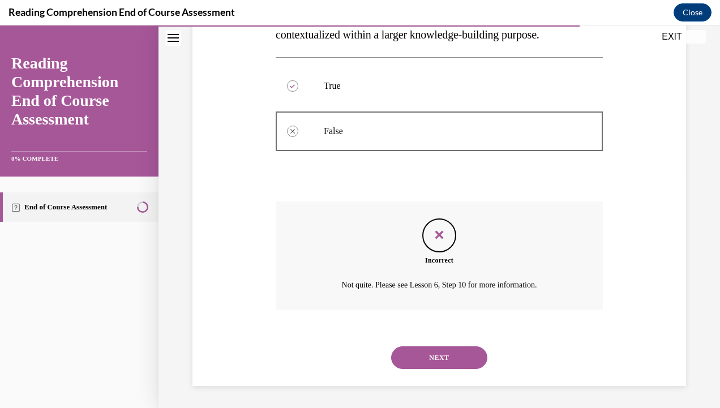
click at [421, 349] on button "NEXT" at bounding box center [439, 358] width 96 height 23
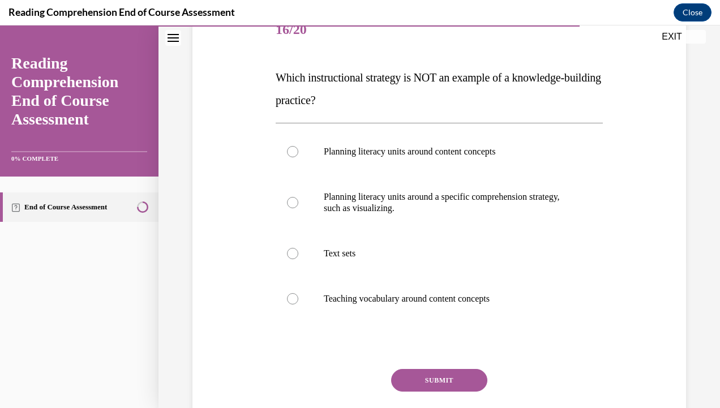
scroll to position [152, 0]
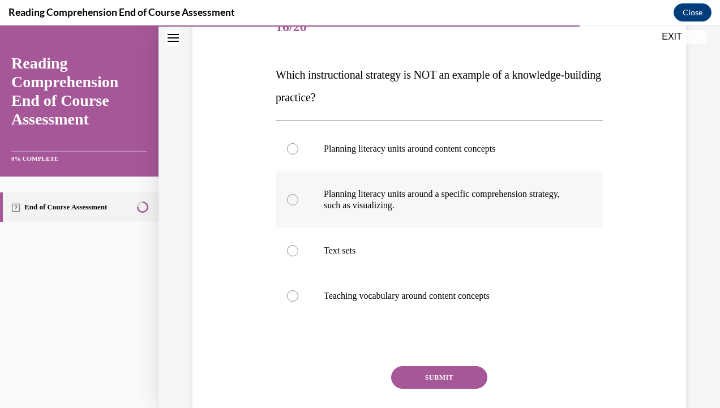
click at [395, 206] on p "Planning literacy units around a specific comprehension strategy, such as visua…" at bounding box center [449, 200] width 251 height 23
click at [298, 206] on input "Planning literacy units around a specific comprehension strategy, such as visua…" at bounding box center [292, 199] width 11 height 11
radio input "true"
click at [424, 370] on button "SUBMIT" at bounding box center [439, 377] width 96 height 23
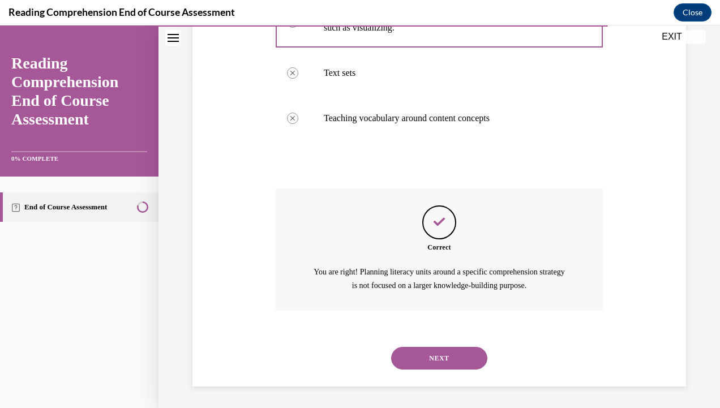
click at [417, 353] on button "NEXT" at bounding box center [439, 358] width 96 height 23
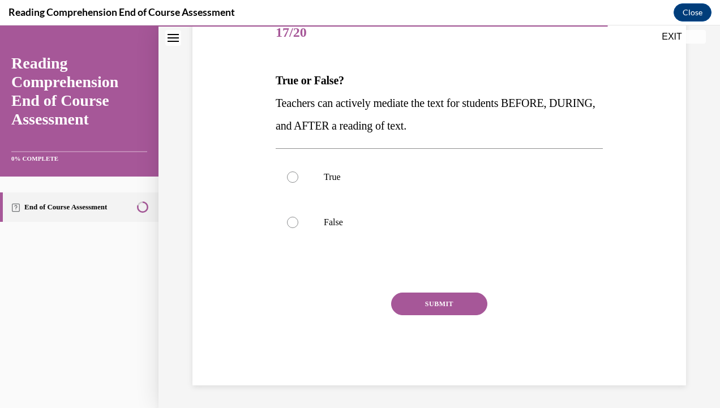
scroll to position [126, 0]
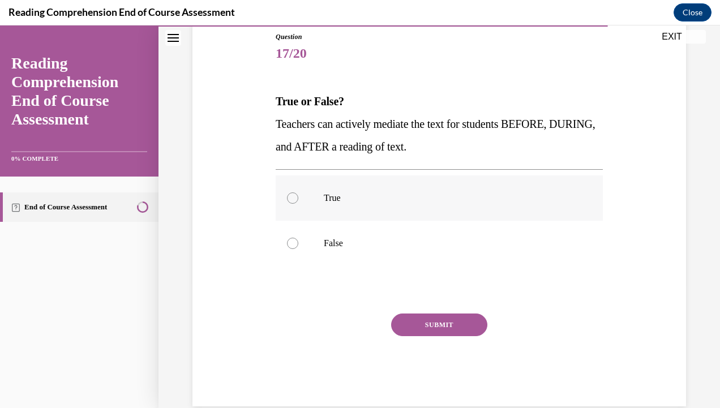
click at [343, 203] on p "True" at bounding box center [449, 198] width 251 height 11
click at [298, 203] on input "True" at bounding box center [292, 198] width 11 height 11
radio input "true"
click at [415, 325] on button "SUBMIT" at bounding box center [439, 325] width 96 height 23
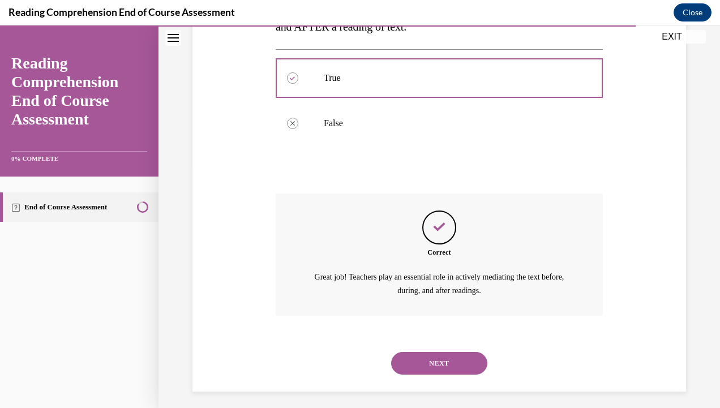
scroll to position [251, 0]
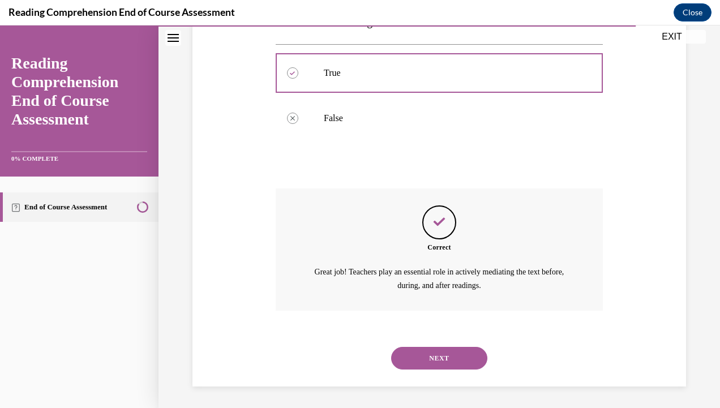
click at [421, 360] on button "NEXT" at bounding box center [439, 358] width 96 height 23
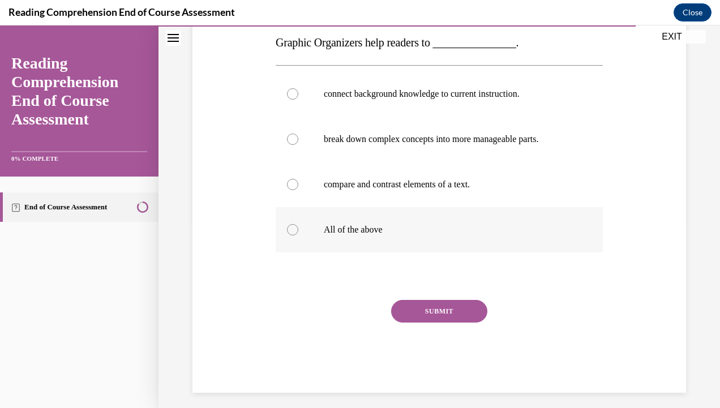
scroll to position [182, 0]
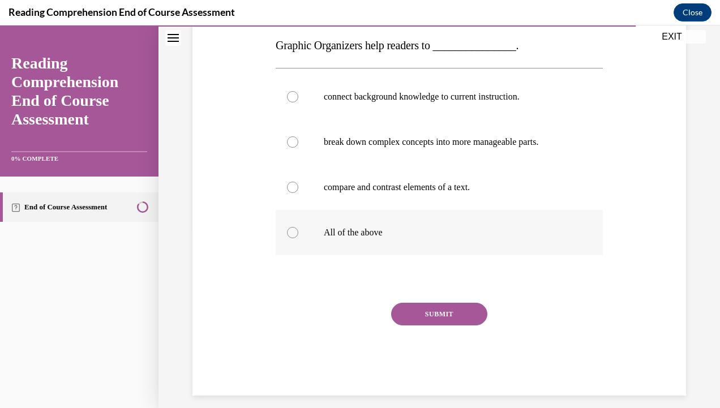
click at [361, 236] on p "All of the above" at bounding box center [449, 232] width 251 height 11
click at [298, 236] on input "All of the above" at bounding box center [292, 232] width 11 height 11
radio input "true"
click at [425, 315] on button "SUBMIT" at bounding box center [439, 314] width 96 height 23
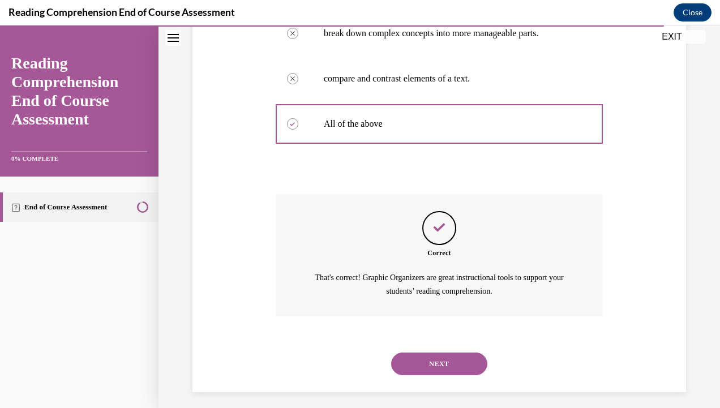
scroll to position [296, 0]
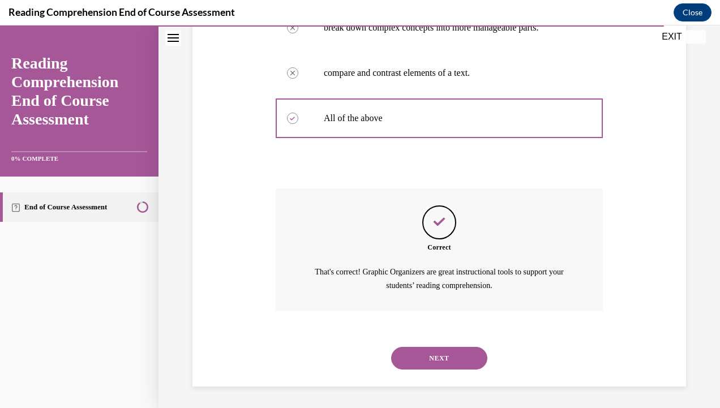
click at [449, 363] on button "NEXT" at bounding box center [439, 358] width 96 height 23
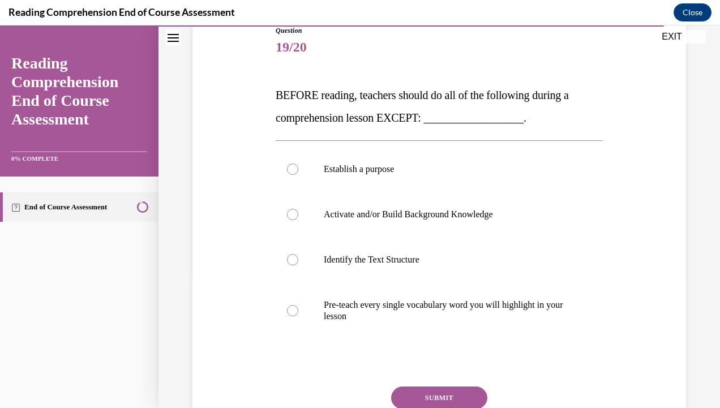
scroll to position [139, 0]
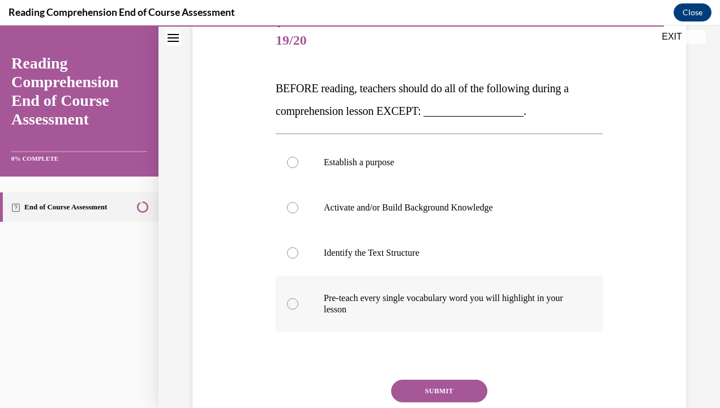
click at [404, 296] on p "Pre-teach every single vocabulary word you will highlight in your lesson" at bounding box center [449, 304] width 251 height 23
click at [298, 298] on input "Pre-teach every single vocabulary word you will highlight in your lesson" at bounding box center [292, 303] width 11 height 11
radio input "true"
click at [449, 395] on button "SUBMIT" at bounding box center [439, 391] width 96 height 23
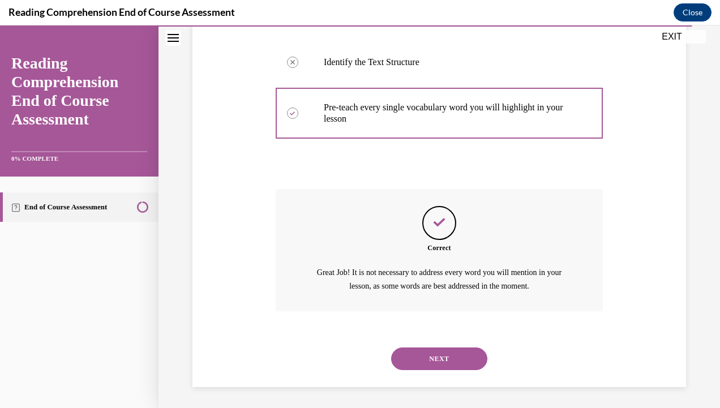
scroll to position [330, 0]
click at [432, 362] on button "NEXT" at bounding box center [439, 358] width 96 height 23
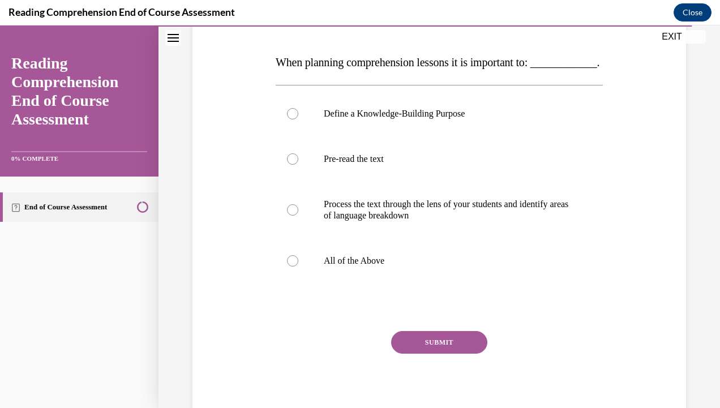
scroll to position [165, 0]
click at [356, 266] on p "All of the Above" at bounding box center [449, 260] width 251 height 11
click at [298, 266] on input "All of the Above" at bounding box center [292, 260] width 11 height 11
radio input "true"
click at [439, 353] on button "SUBMIT" at bounding box center [439, 342] width 96 height 23
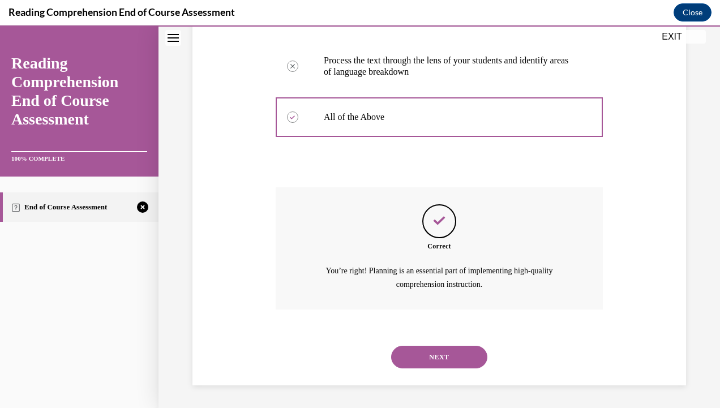
scroll to position [330, 0]
click at [446, 355] on button "NEXT" at bounding box center [439, 357] width 96 height 23
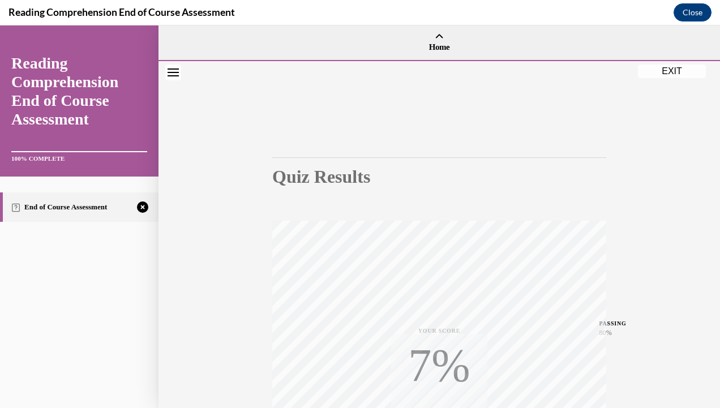
scroll to position [197, 0]
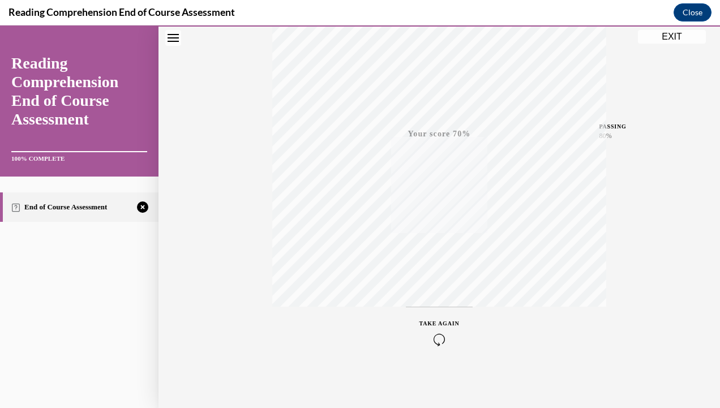
click at [440, 326] on div "TAKE AGAIN" at bounding box center [440, 332] width 40 height 27
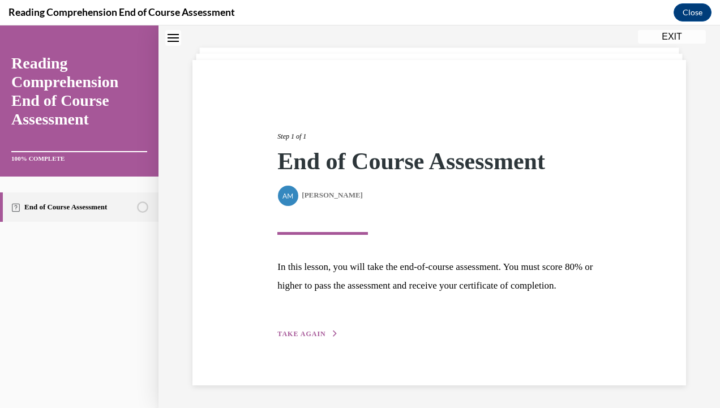
click at [346, 323] on div "Step 1 of 1 End of Course Assessment By Alexander Mackey Alexander Mackey In th…" at bounding box center [439, 222] width 340 height 235
click at [323, 333] on button "TAKE AGAIN" at bounding box center [308, 334] width 61 height 10
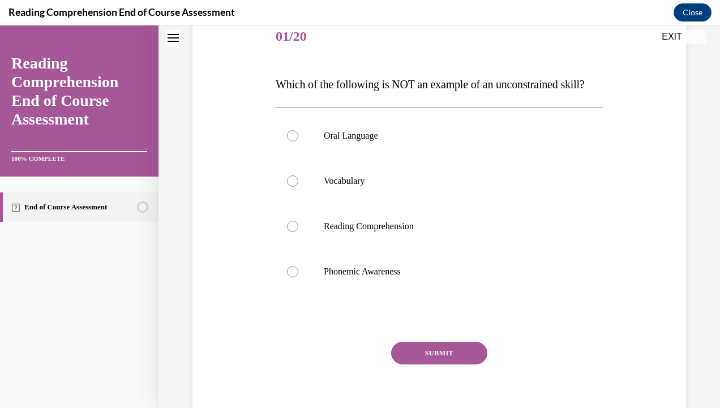
scroll to position [146, 0]
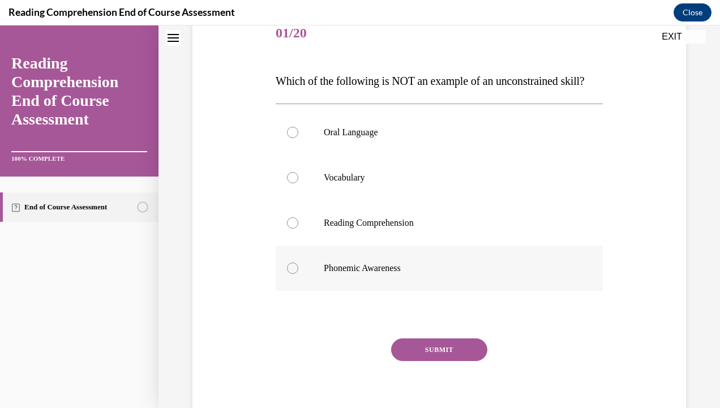
click at [321, 285] on label "Phonemic Awareness" at bounding box center [439, 268] width 327 height 45
click at [298, 274] on input "Phonemic Awareness" at bounding box center [292, 268] width 11 height 11
radio input "true"
click at [406, 361] on button "SUBMIT" at bounding box center [439, 350] width 96 height 23
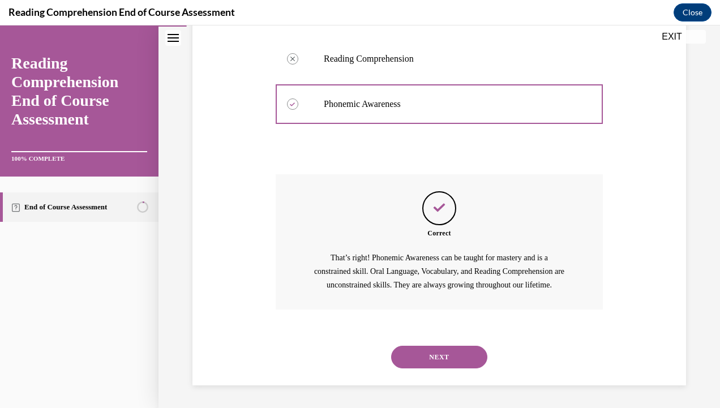
click at [427, 351] on button "NEXT" at bounding box center [439, 357] width 96 height 23
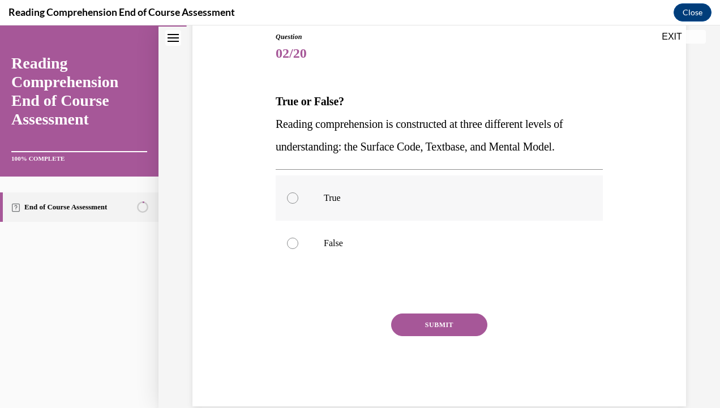
click at [346, 198] on p "True" at bounding box center [449, 198] width 251 height 11
click at [298, 198] on input "True" at bounding box center [292, 198] width 11 height 11
radio input "true"
click at [400, 322] on button "SUBMIT" at bounding box center [439, 325] width 96 height 23
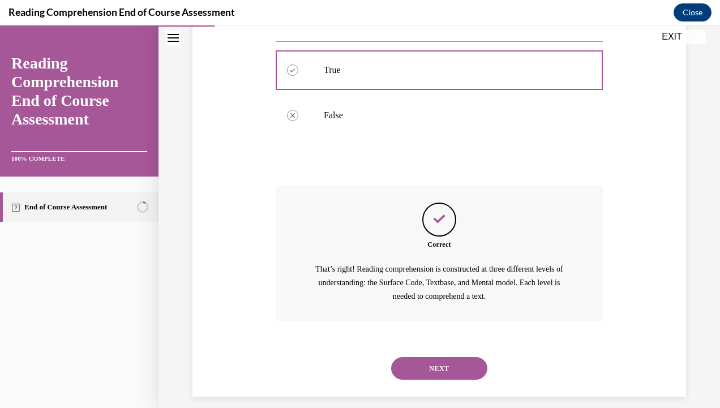
scroll to position [265, 0]
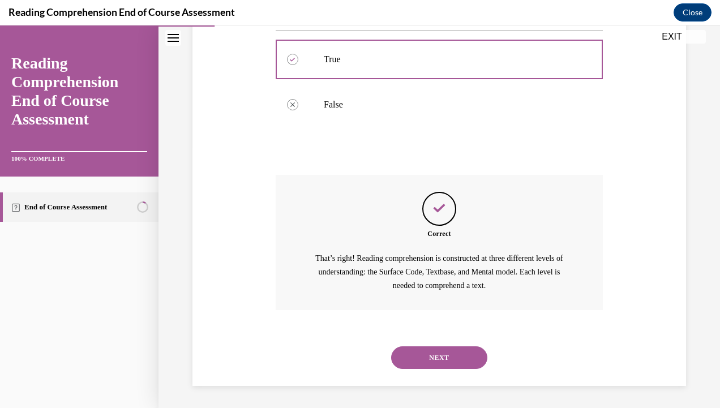
click at [427, 356] on button "NEXT" at bounding box center [439, 358] width 96 height 23
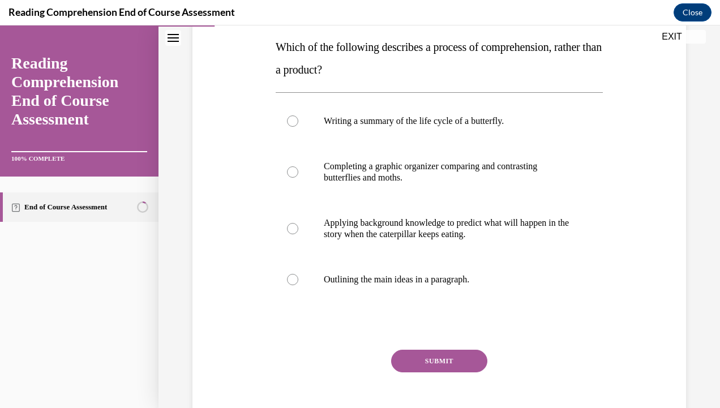
scroll to position [181, 0]
click at [407, 238] on p "Applying background knowledge to predict what will happen in the story when the…" at bounding box center [449, 228] width 251 height 23
click at [298, 234] on input "Applying background knowledge to predict what will happen in the story when the…" at bounding box center [292, 228] width 11 height 11
radio input "true"
click at [423, 356] on button "SUBMIT" at bounding box center [439, 360] width 96 height 23
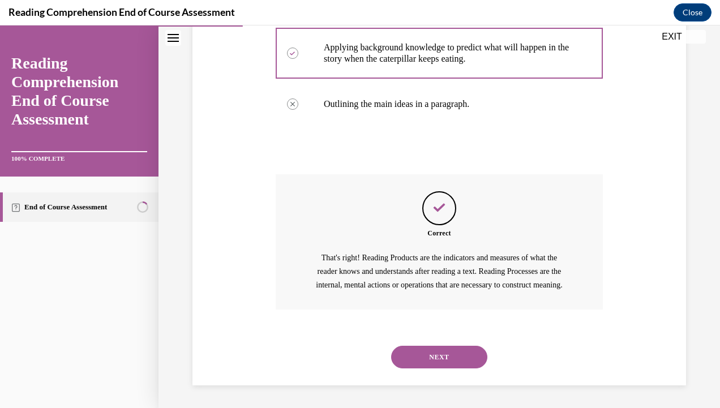
scroll to position [369, 0]
click at [425, 361] on button "NEXT" at bounding box center [439, 357] width 96 height 23
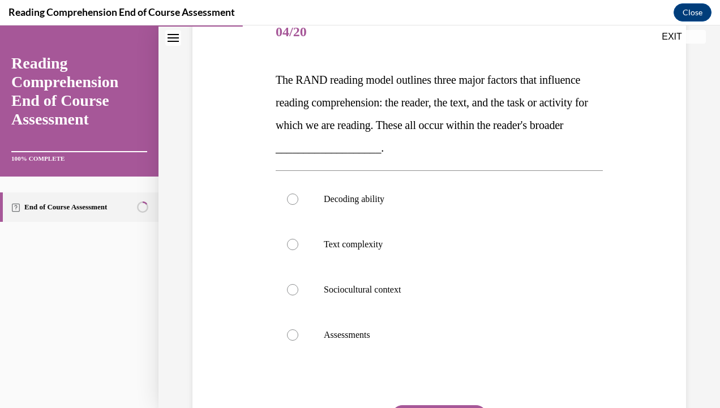
scroll to position [184, 0]
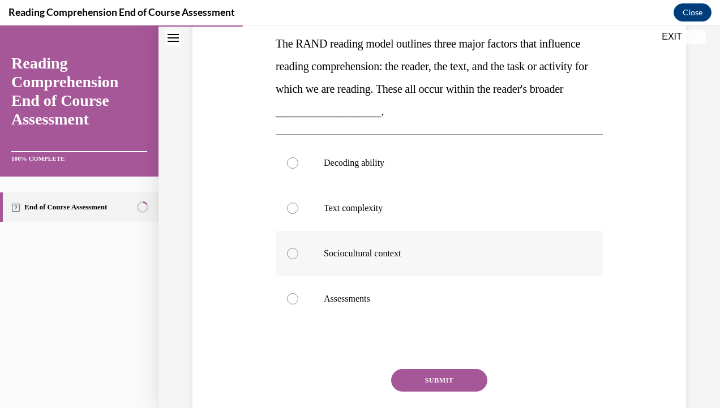
click at [382, 262] on label "Sociocultural context" at bounding box center [439, 253] width 327 height 45
click at [298, 259] on input "Sociocultural context" at bounding box center [292, 253] width 11 height 11
radio input "true"
click at [428, 379] on button "SUBMIT" at bounding box center [439, 380] width 96 height 23
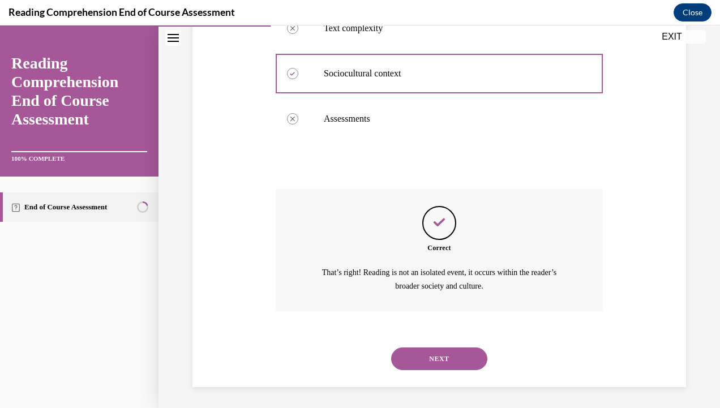
scroll to position [364, 0]
click at [433, 352] on button "NEXT" at bounding box center [439, 358] width 96 height 23
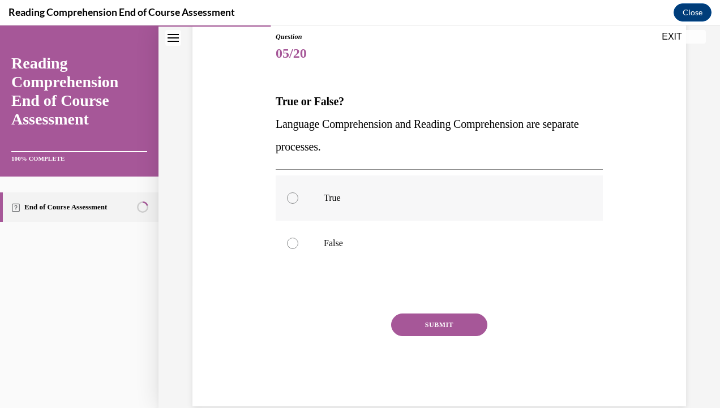
click at [363, 199] on p "True" at bounding box center [449, 198] width 251 height 11
click at [298, 199] on input "True" at bounding box center [292, 198] width 11 height 11
radio input "true"
click at [394, 249] on p "False" at bounding box center [449, 243] width 251 height 11
click at [298, 249] on input "False" at bounding box center [292, 243] width 11 height 11
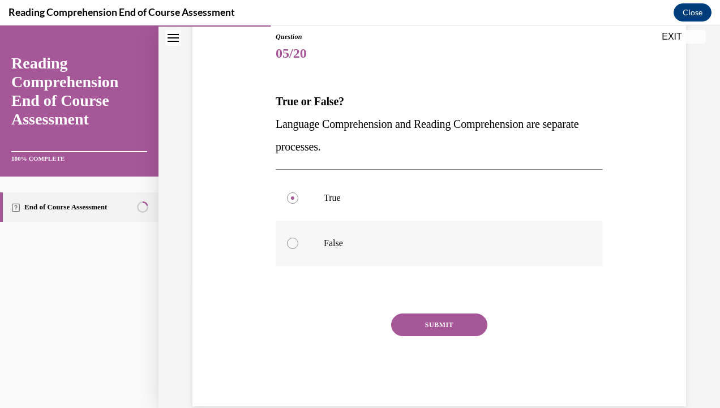
radio input "true"
click at [429, 319] on button "SUBMIT" at bounding box center [439, 325] width 96 height 23
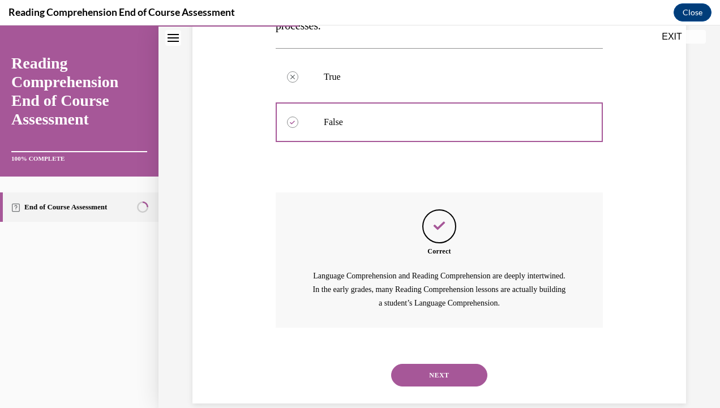
scroll to position [265, 0]
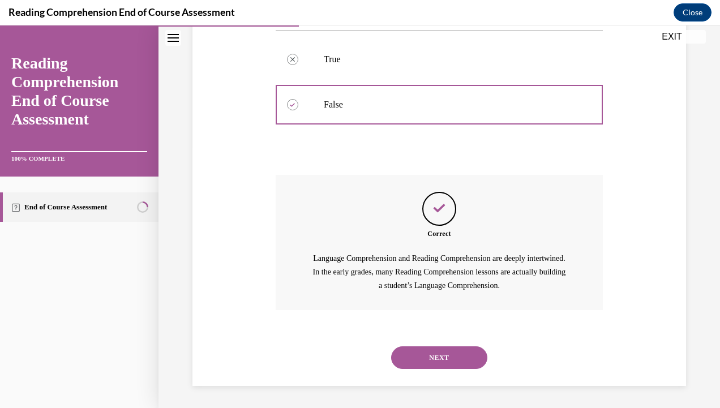
click at [424, 350] on button "NEXT" at bounding box center [439, 358] width 96 height 23
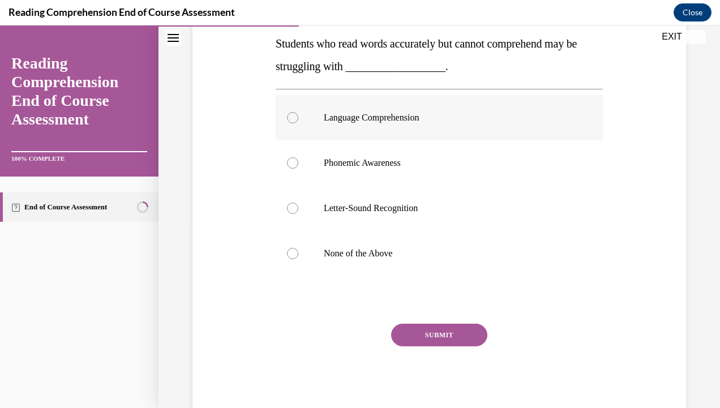
scroll to position [184, 0]
click at [387, 119] on p "Language Comprehension" at bounding box center [449, 117] width 251 height 11
click at [298, 119] on input "Language Comprehension" at bounding box center [292, 117] width 11 height 11
radio input "true"
click at [428, 336] on button "SUBMIT" at bounding box center [439, 335] width 96 height 23
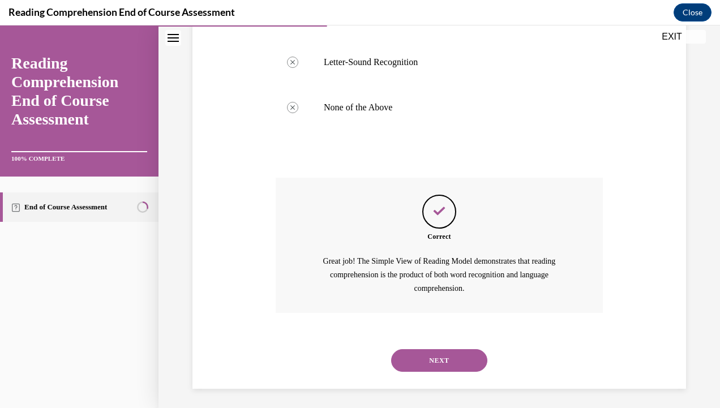
scroll to position [332, 0]
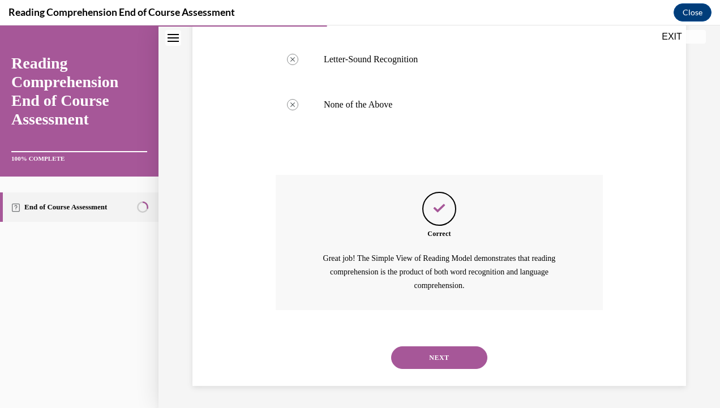
click at [427, 354] on button "NEXT" at bounding box center [439, 358] width 96 height 23
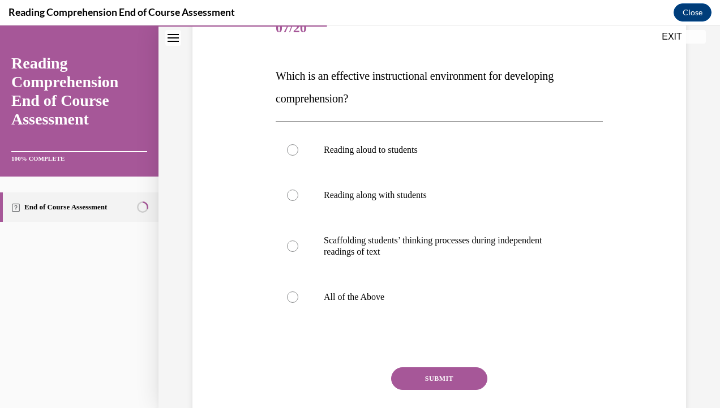
scroll to position [153, 0]
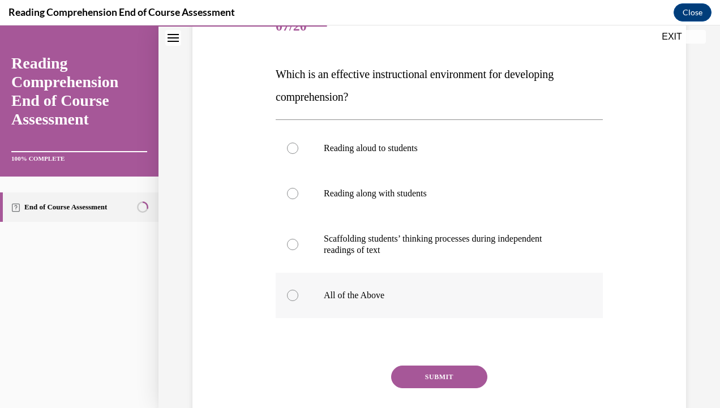
click at [351, 295] on p "All of the Above" at bounding box center [449, 295] width 251 height 11
click at [298, 295] on input "All of the Above" at bounding box center [292, 295] width 11 height 11
radio input "true"
click at [429, 374] on button "SUBMIT" at bounding box center [439, 377] width 96 height 23
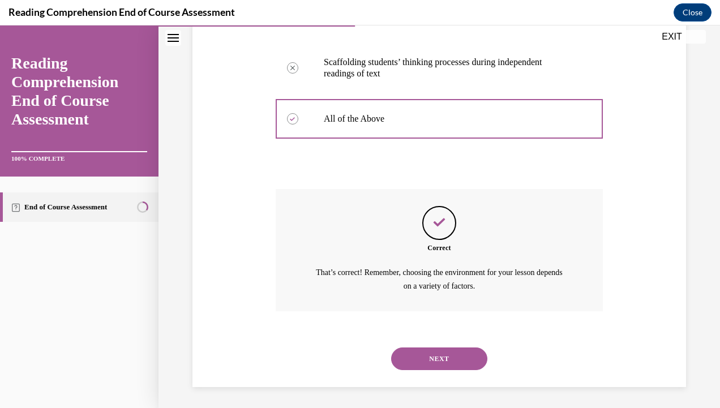
scroll to position [330, 0]
click at [432, 358] on button "NEXT" at bounding box center [439, 358] width 96 height 23
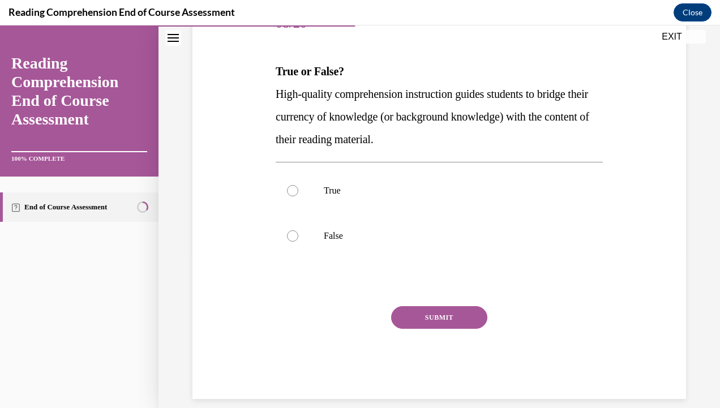
scroll to position [157, 0]
click at [310, 193] on label "True" at bounding box center [439, 189] width 327 height 45
click at [298, 193] on input "True" at bounding box center [292, 189] width 11 height 11
radio input "true"
click at [429, 308] on button "SUBMIT" at bounding box center [439, 316] width 96 height 23
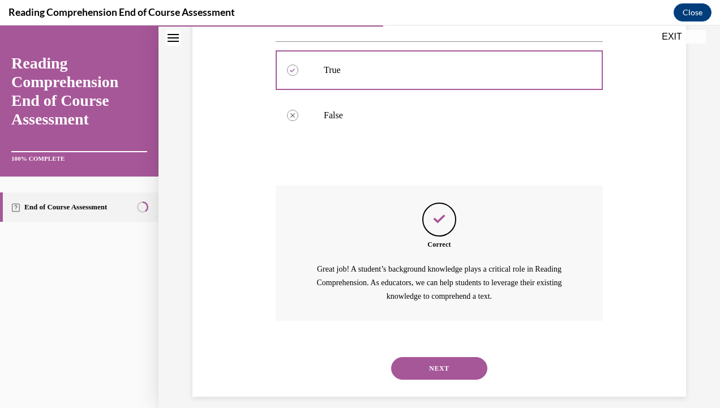
scroll to position [287, 0]
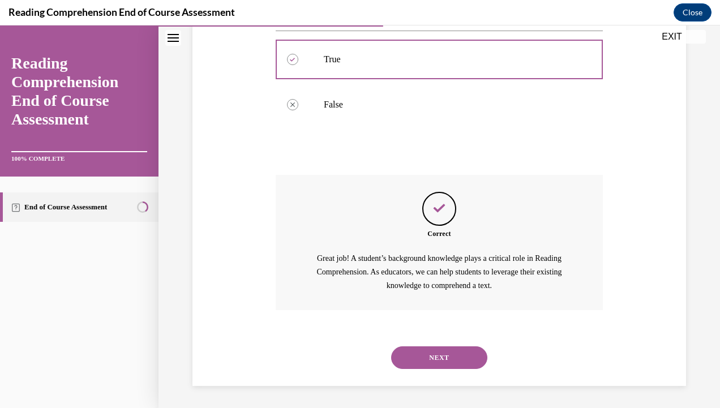
click at [439, 355] on button "NEXT" at bounding box center [439, 358] width 96 height 23
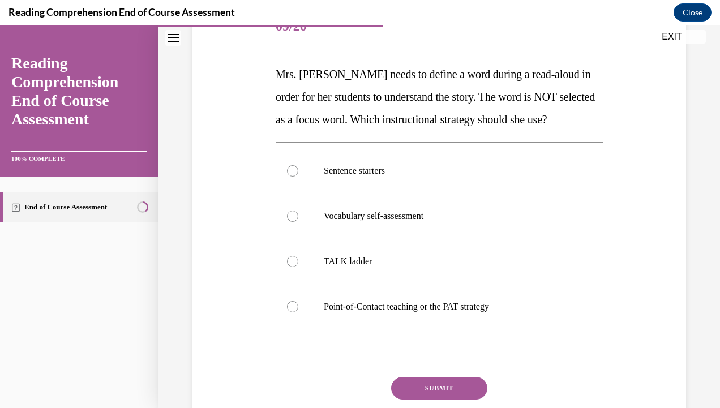
scroll to position [150, 0]
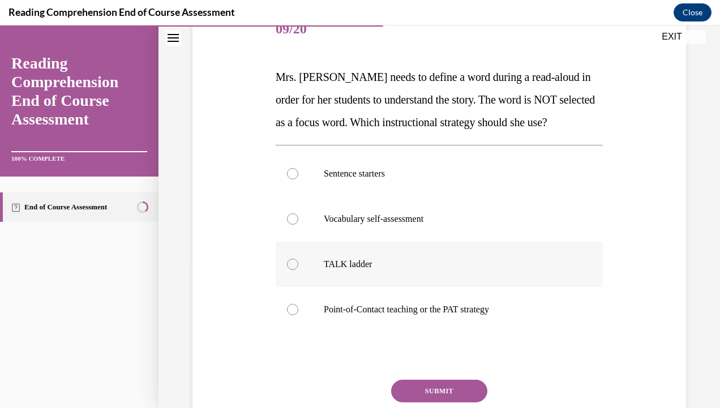
click at [368, 259] on p "TALK ladder" at bounding box center [449, 264] width 251 height 11
click at [298, 259] on input "TALK ladder" at bounding box center [292, 264] width 11 height 11
radio input "true"
click at [421, 386] on button "SUBMIT" at bounding box center [439, 391] width 96 height 23
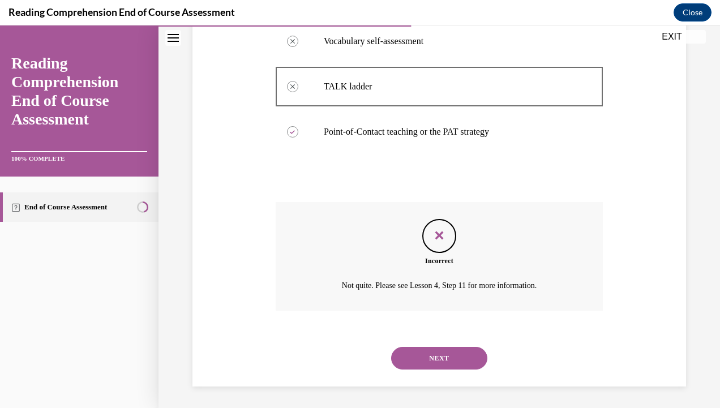
scroll to position [329, 0]
click at [434, 358] on button "NEXT" at bounding box center [439, 358] width 96 height 23
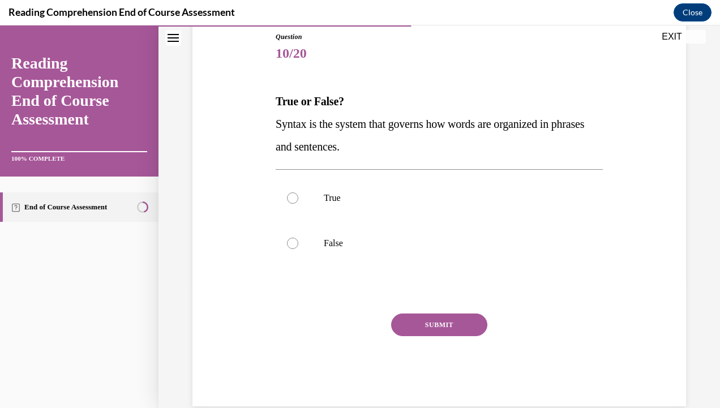
scroll to position [133, 0]
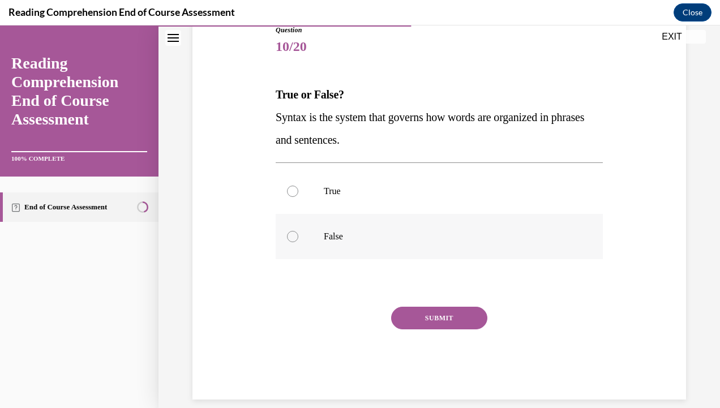
click at [319, 227] on label "False" at bounding box center [439, 236] width 327 height 45
click at [298, 231] on input "False" at bounding box center [292, 236] width 11 height 11
radio input "true"
click at [418, 312] on button "SUBMIT" at bounding box center [439, 318] width 96 height 23
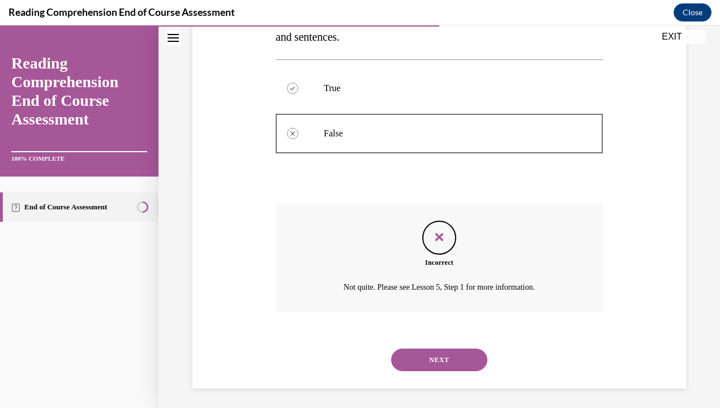
scroll to position [238, 0]
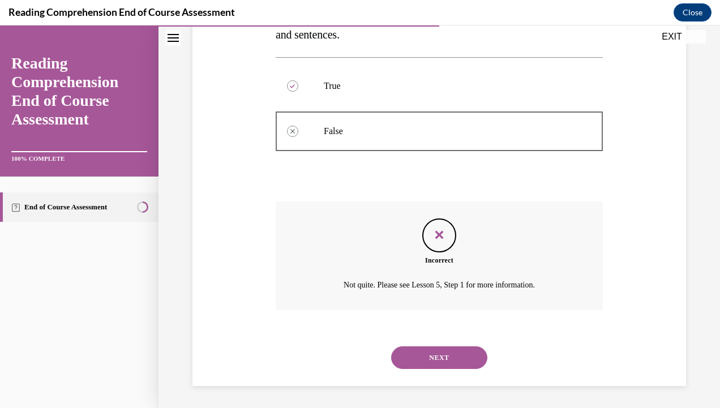
click at [442, 355] on button "NEXT" at bounding box center [439, 358] width 96 height 23
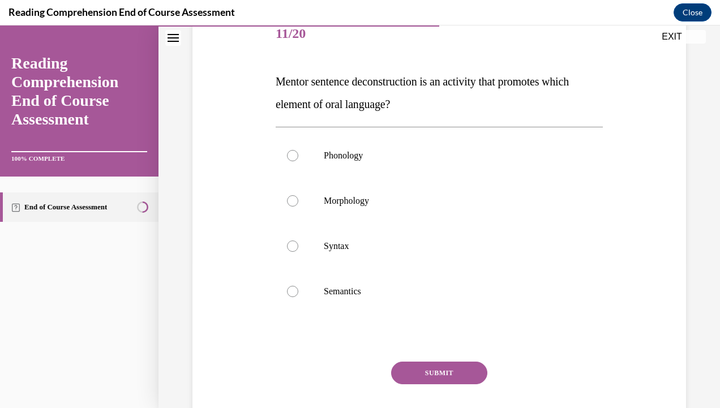
scroll to position [150, 0]
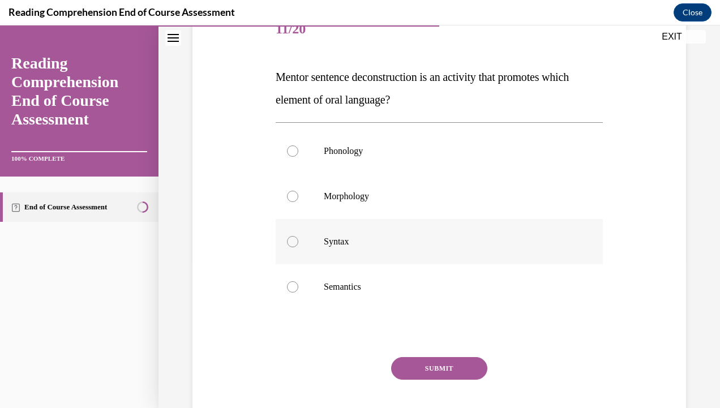
click at [364, 249] on label "Syntax" at bounding box center [439, 241] width 327 height 45
click at [298, 248] on input "Syntax" at bounding box center [292, 241] width 11 height 11
radio input "true"
click at [430, 369] on button "SUBMIT" at bounding box center [439, 368] width 96 height 23
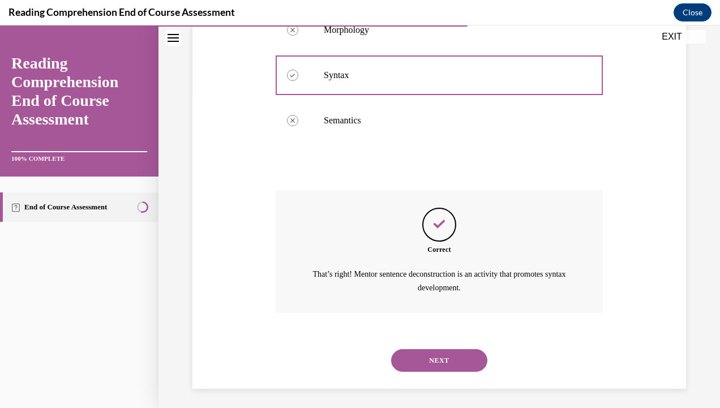
scroll to position [319, 0]
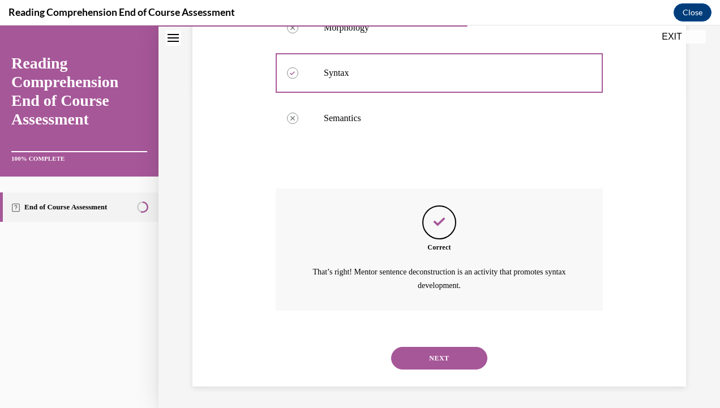
click at [441, 359] on button "NEXT" at bounding box center [439, 358] width 96 height 23
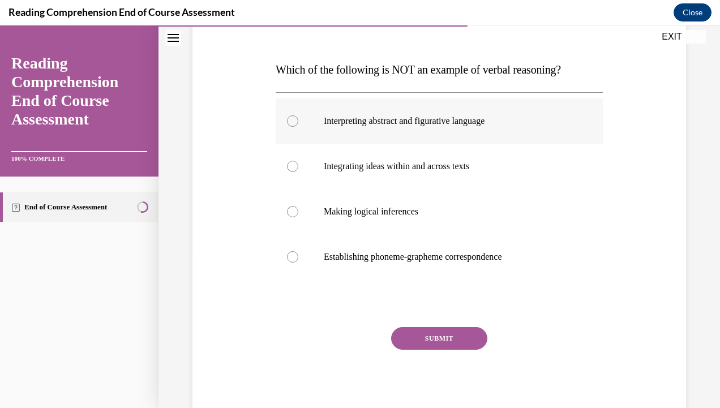
scroll to position [165, 0]
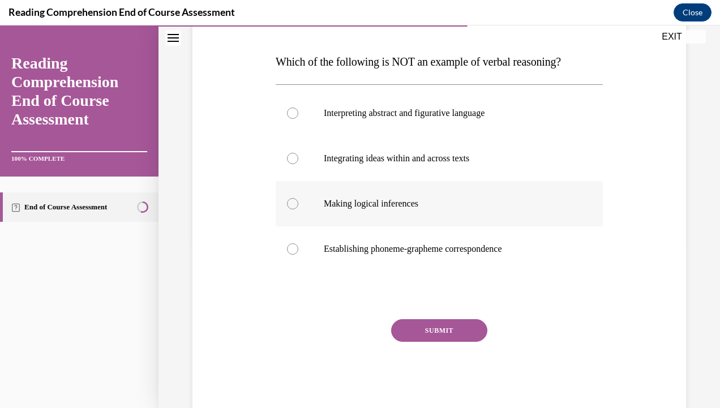
click at [383, 201] on p "Making logical inferences" at bounding box center [449, 203] width 251 height 11
click at [298, 201] on input "Making logical inferences" at bounding box center [292, 203] width 11 height 11
radio input "true"
click at [451, 331] on button "SUBMIT" at bounding box center [439, 330] width 96 height 23
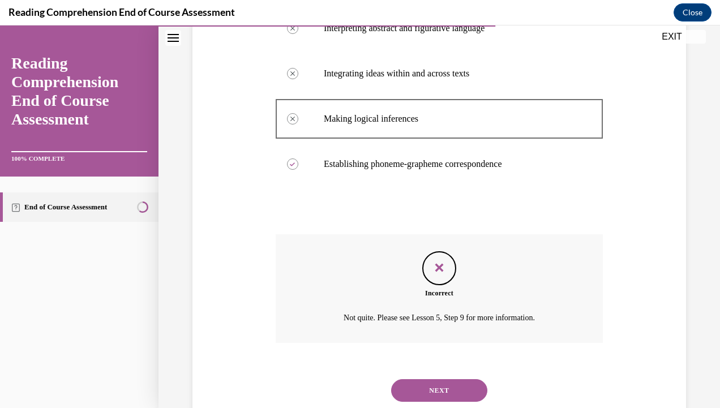
scroll to position [283, 0]
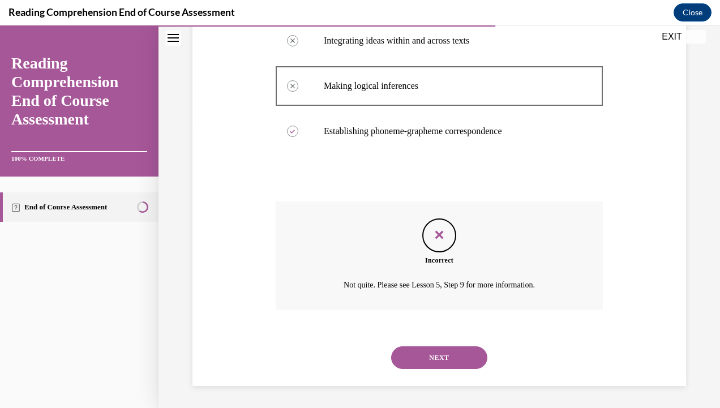
click at [458, 367] on button "NEXT" at bounding box center [439, 358] width 96 height 23
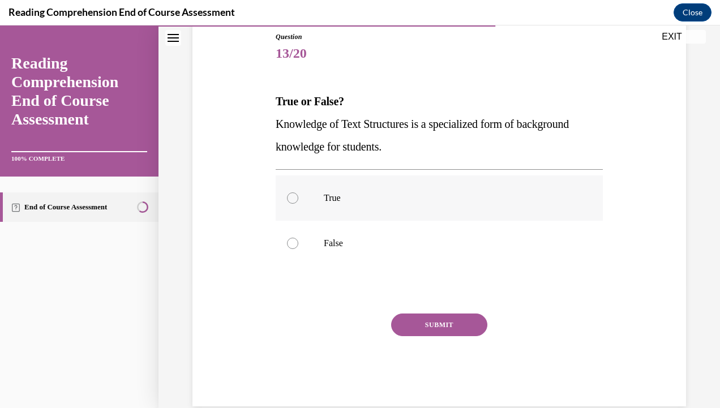
click at [332, 188] on label "True" at bounding box center [439, 198] width 327 height 45
click at [298, 193] on input "True" at bounding box center [292, 198] width 11 height 11
radio input "true"
click at [433, 321] on button "SUBMIT" at bounding box center [439, 325] width 96 height 23
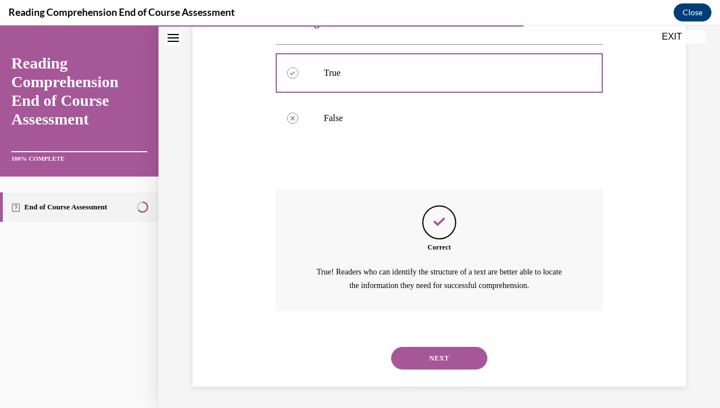
click at [444, 356] on button "NEXT" at bounding box center [439, 358] width 96 height 23
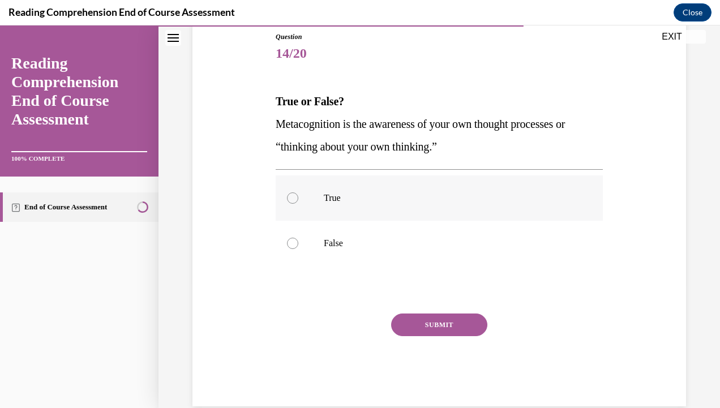
click at [351, 178] on label "True" at bounding box center [439, 198] width 327 height 45
click at [298, 193] on input "True" at bounding box center [292, 198] width 11 height 11
radio input "true"
click at [435, 315] on button "SUBMIT" at bounding box center [439, 325] width 96 height 23
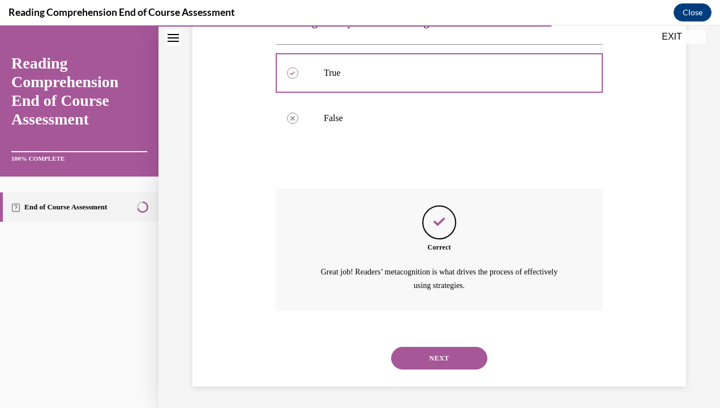
click at [441, 358] on button "NEXT" at bounding box center [439, 358] width 96 height 23
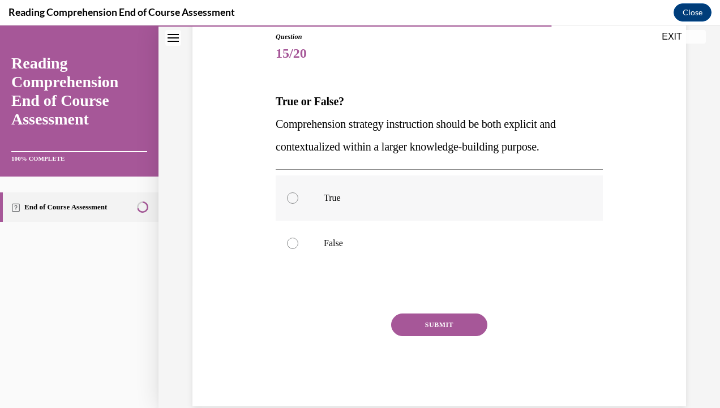
click at [344, 208] on label "True" at bounding box center [439, 198] width 327 height 45
click at [298, 204] on input "True" at bounding box center [292, 198] width 11 height 11
radio input "true"
click at [410, 332] on button "SUBMIT" at bounding box center [439, 325] width 96 height 23
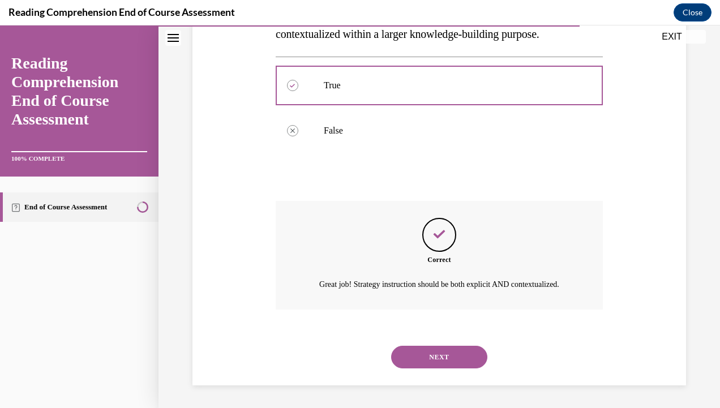
scroll to position [251, 0]
click at [449, 358] on button "NEXT" at bounding box center [439, 357] width 96 height 23
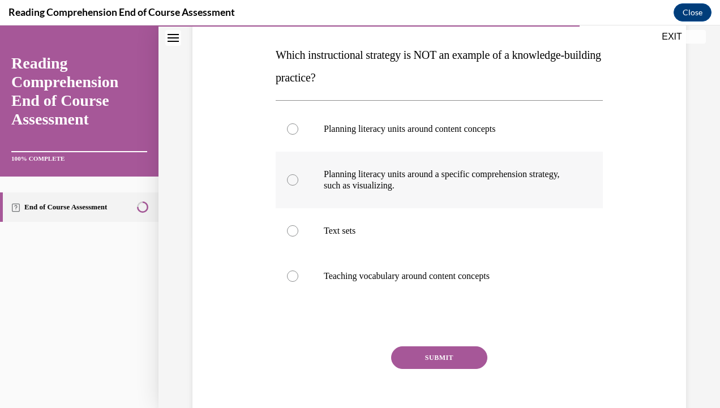
scroll to position [171, 0]
click at [355, 173] on p "Planning literacy units around a specific comprehension strategy, such as visua…" at bounding box center [449, 181] width 251 height 23
click at [298, 176] on input "Planning literacy units around a specific comprehension strategy, such as visua…" at bounding box center [292, 181] width 11 height 11
radio input "true"
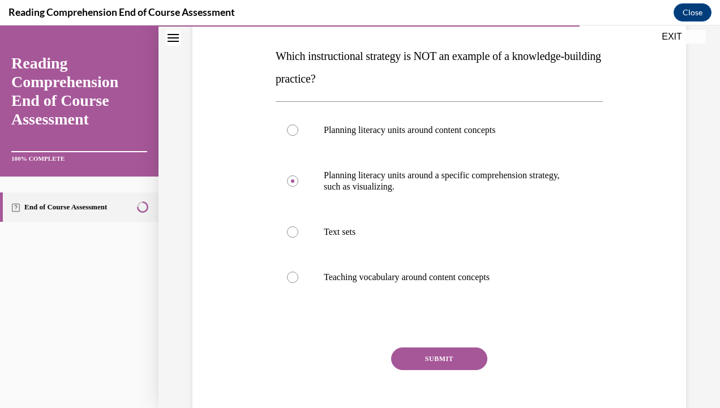
click at [437, 354] on button "SUBMIT" at bounding box center [439, 359] width 96 height 23
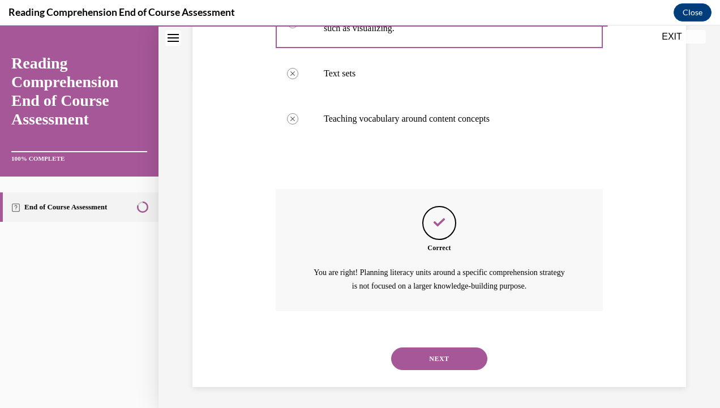
scroll to position [330, 0]
click at [449, 357] on button "NEXT" at bounding box center [439, 358] width 96 height 23
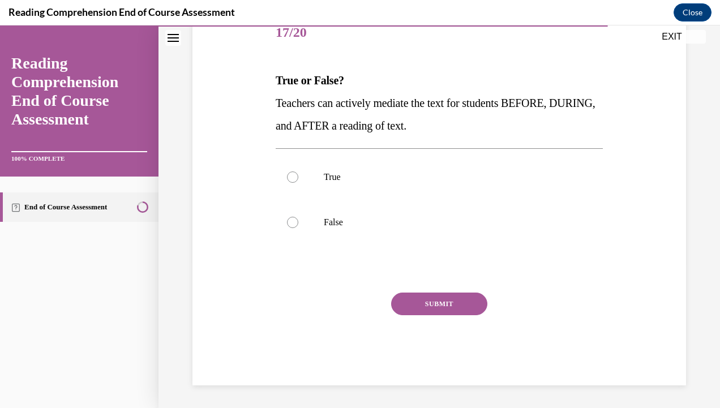
scroll to position [126, 0]
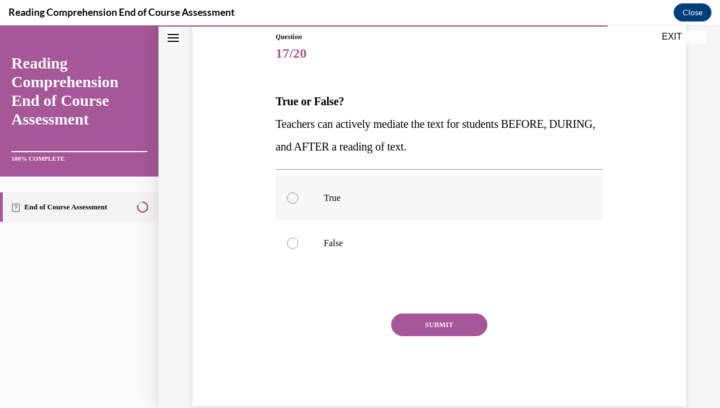
click at [358, 195] on p "True" at bounding box center [449, 198] width 251 height 11
click at [298, 195] on input "True" at bounding box center [292, 198] width 11 height 11
radio input "true"
click at [437, 324] on button "SUBMIT" at bounding box center [439, 325] width 96 height 23
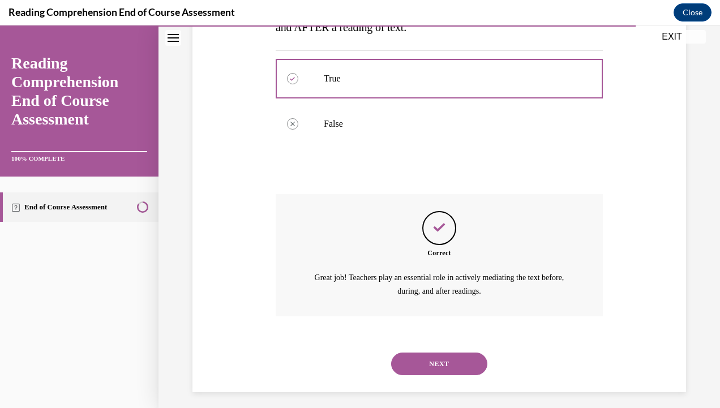
scroll to position [251, 0]
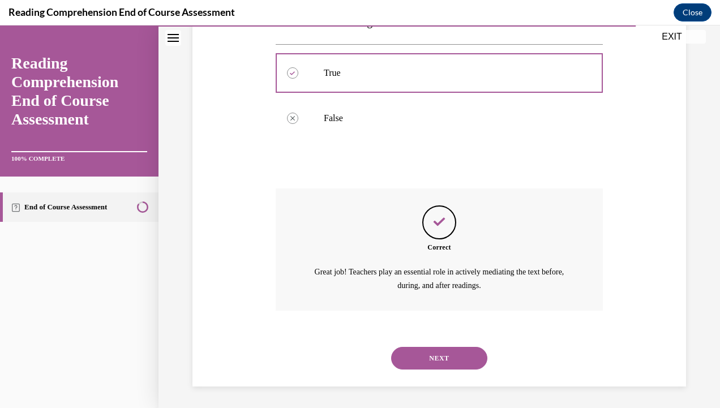
click at [433, 353] on button "NEXT" at bounding box center [439, 358] width 96 height 23
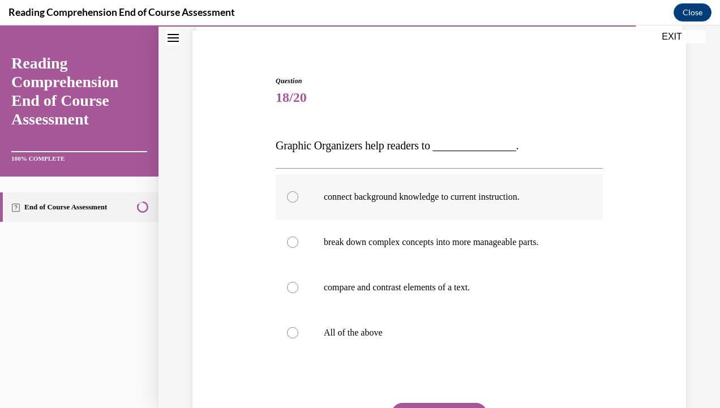
scroll to position [82, 0]
click at [372, 320] on label "All of the above" at bounding box center [439, 332] width 327 height 45
click at [298, 327] on input "All of the above" at bounding box center [292, 332] width 11 height 11
radio input "true"
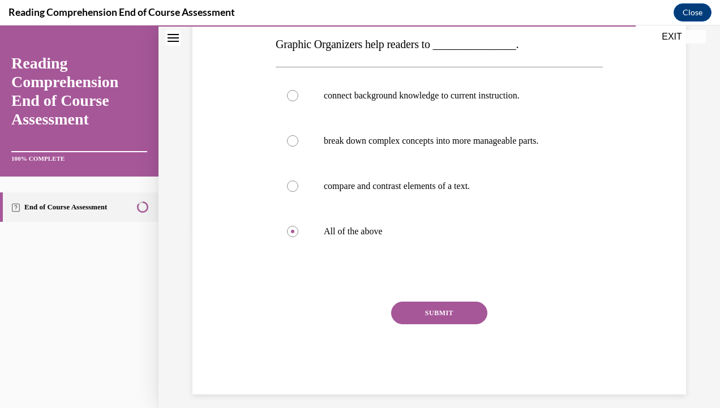
click at [432, 319] on button "SUBMIT" at bounding box center [439, 313] width 96 height 23
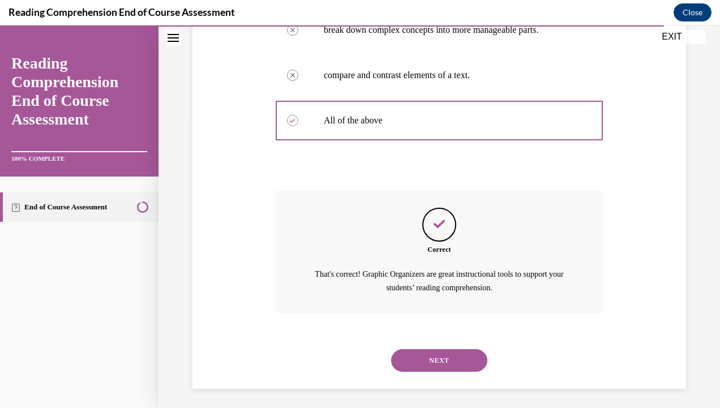
scroll to position [296, 0]
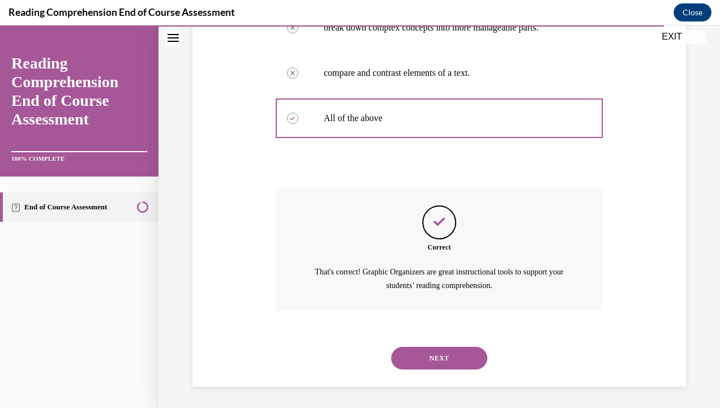
click at [429, 351] on button "NEXT" at bounding box center [439, 358] width 96 height 23
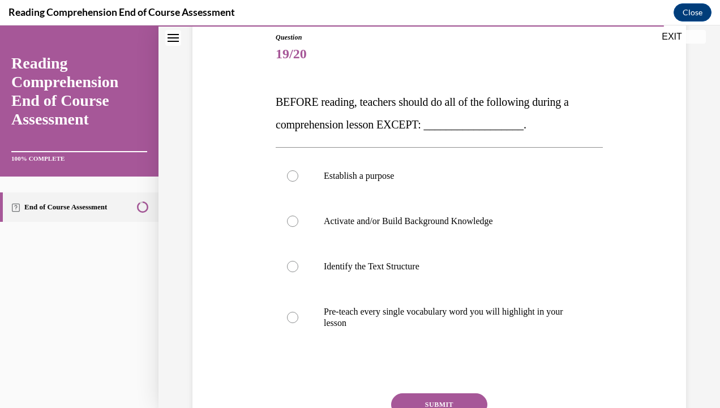
scroll to position [137, 0]
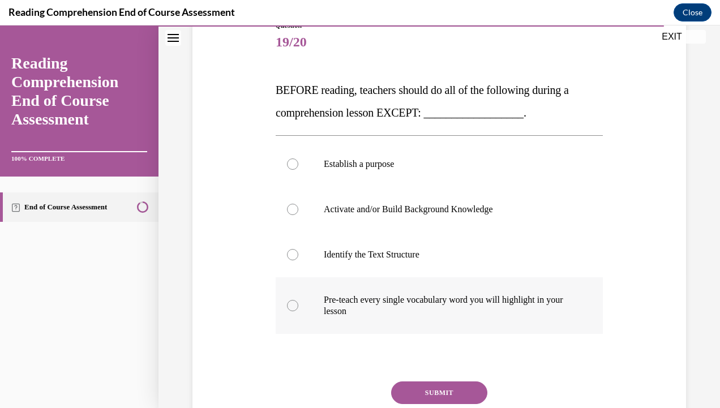
click at [420, 306] on p "Pre-teach every single vocabulary word you will highlight in your lesson" at bounding box center [449, 306] width 251 height 23
click at [298, 306] on input "Pre-teach every single vocabulary word you will highlight in your lesson" at bounding box center [292, 305] width 11 height 11
radio input "true"
click at [432, 389] on button "SUBMIT" at bounding box center [439, 393] width 96 height 23
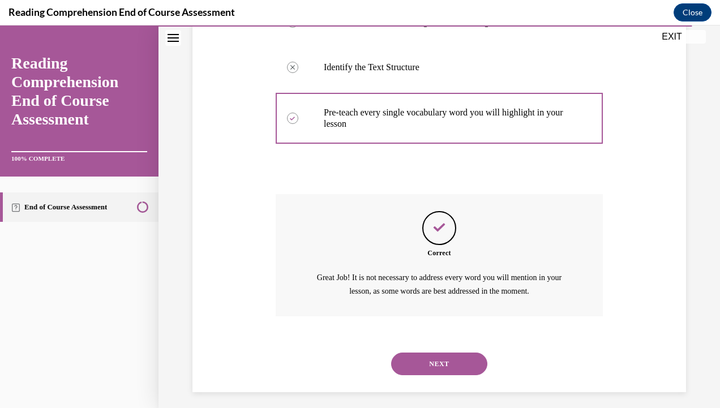
scroll to position [330, 0]
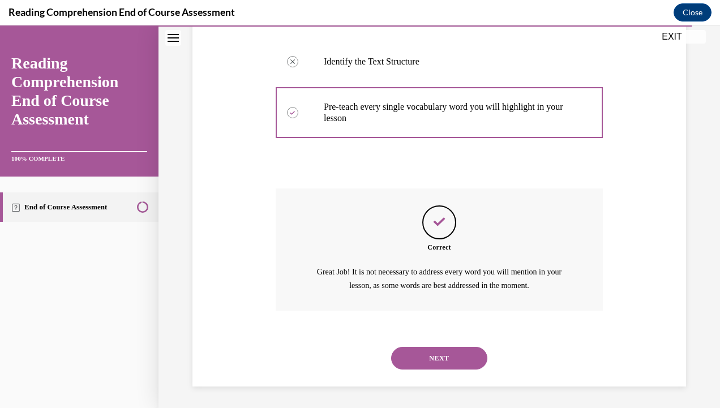
click at [440, 366] on button "NEXT" at bounding box center [439, 358] width 96 height 23
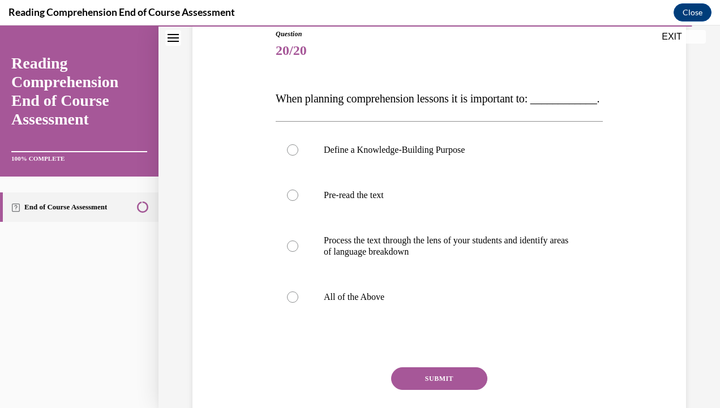
scroll to position [131, 0]
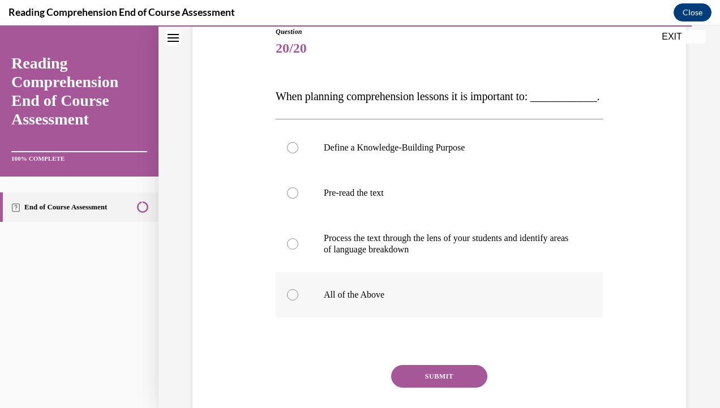
click at [393, 301] on p "All of the Above" at bounding box center [449, 294] width 251 height 11
click at [298, 301] on input "All of the Above" at bounding box center [292, 294] width 11 height 11
radio input "true"
click at [436, 153] on p "Define a Knowledge-Building Purpose" at bounding box center [449, 147] width 251 height 11
click at [298, 153] on input "Define a Knowledge-Building Purpose" at bounding box center [292, 147] width 11 height 11
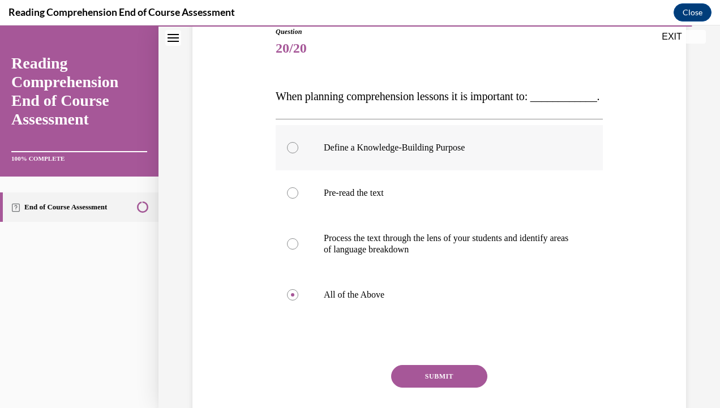
radio input "true"
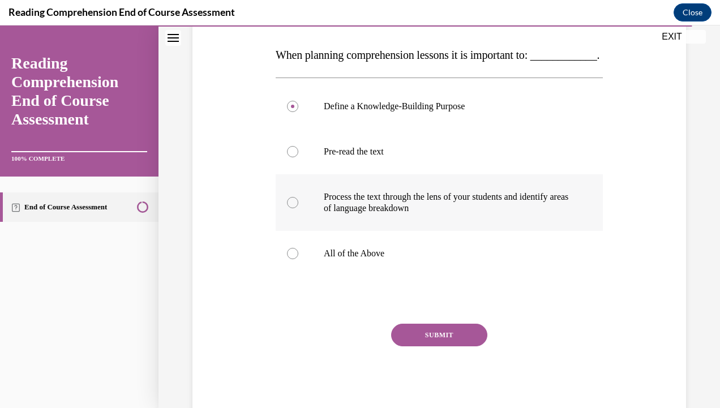
scroll to position [173, 0]
click at [420, 214] on p "Process the text through the lens of your students and identify areas of langua…" at bounding box center [449, 202] width 251 height 23
click at [298, 208] on input "Process the text through the lens of your students and identify areas of langua…" at bounding box center [292, 202] width 11 height 11
radio input "true"
click at [443, 346] on button "SUBMIT" at bounding box center [439, 334] width 96 height 23
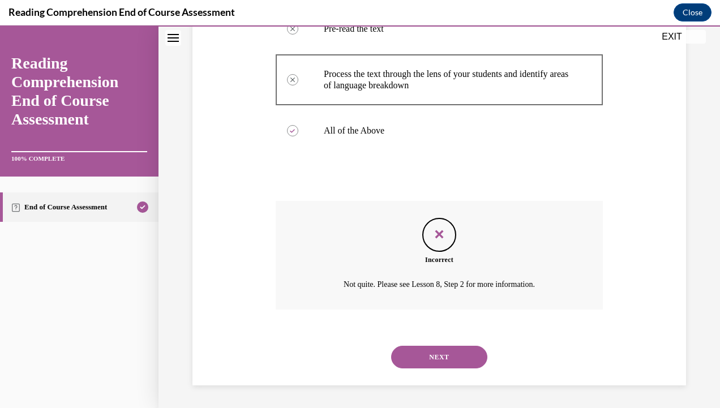
scroll to position [317, 0]
click at [438, 357] on button "NEXT" at bounding box center [439, 357] width 96 height 23
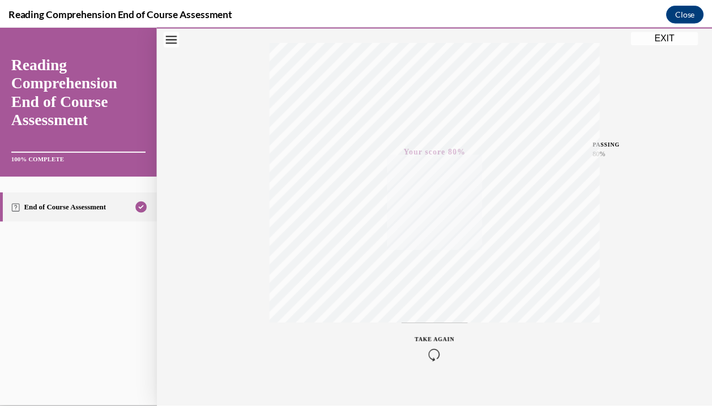
scroll to position [179, 0]
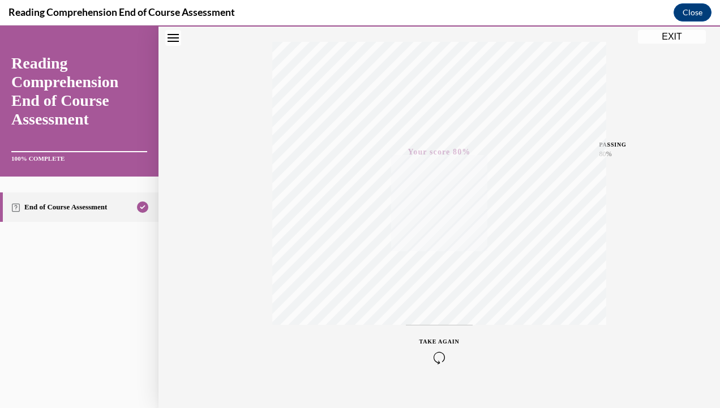
click at [676, 37] on button "EXIT" at bounding box center [672, 37] width 68 height 14
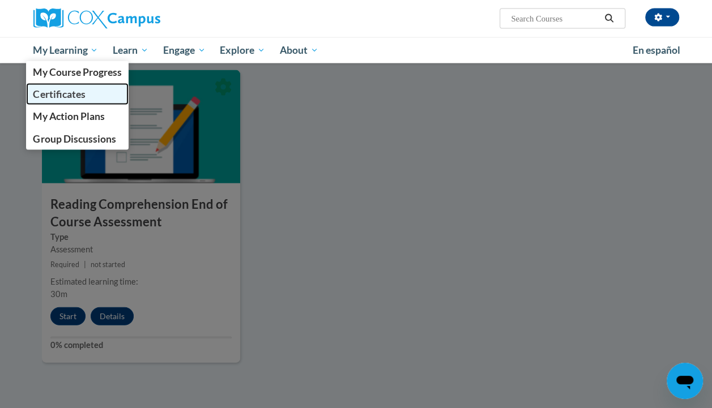
click at [80, 92] on span "Certificates" at bounding box center [59, 94] width 52 height 12
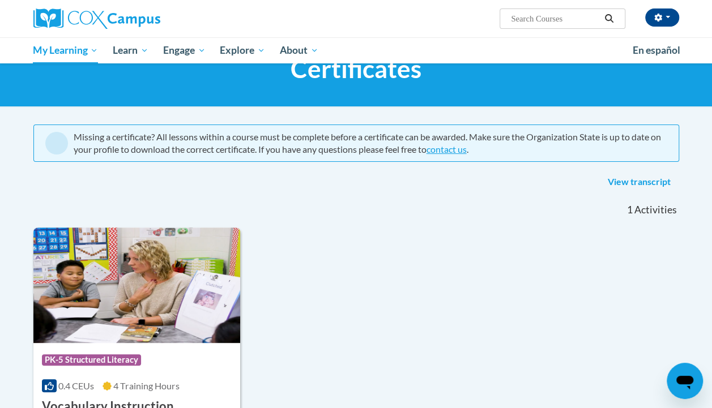
scroll to position [27, 0]
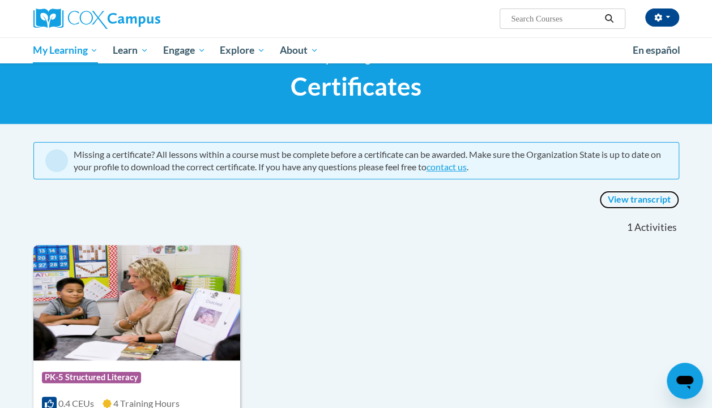
click at [654, 201] on link "View transcript" at bounding box center [639, 200] width 80 height 18
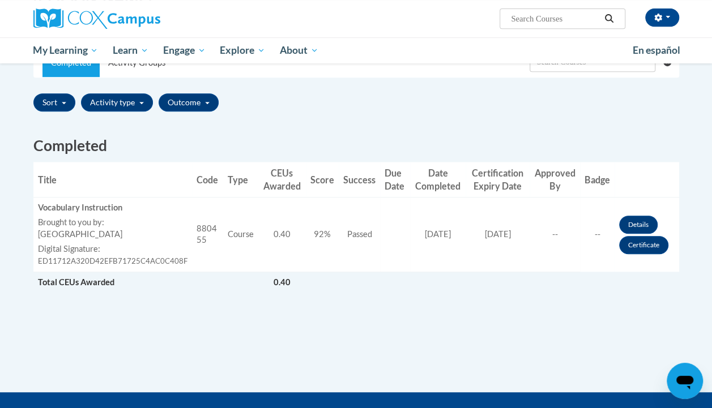
scroll to position [245, 0]
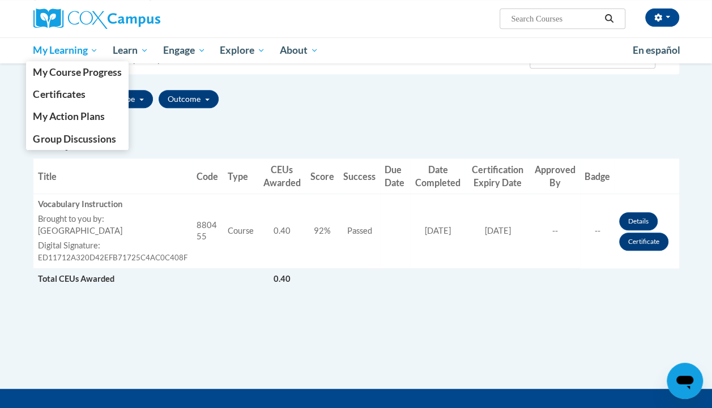
click at [83, 54] on span "My Learning" at bounding box center [65, 51] width 65 height 14
click at [76, 74] on span "My Course Progress" at bounding box center [77, 72] width 88 height 12
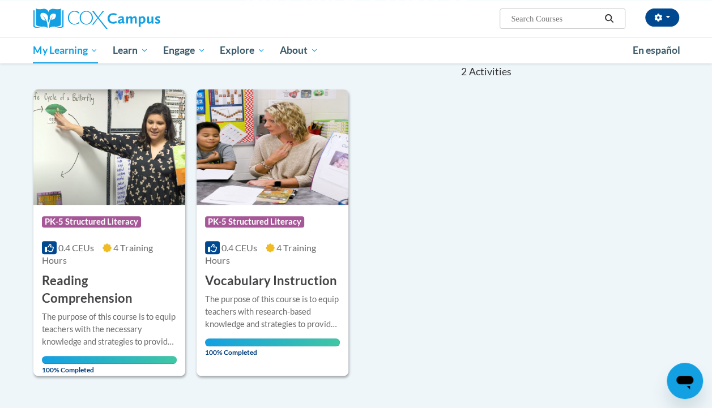
scroll to position [121, 0]
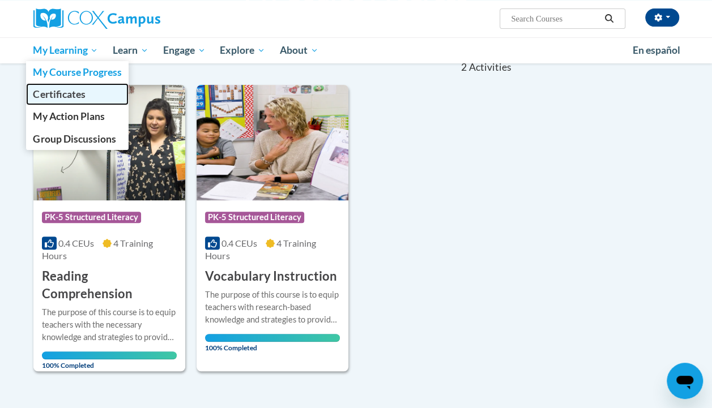
click at [78, 99] on span "Certificates" at bounding box center [59, 94] width 52 height 12
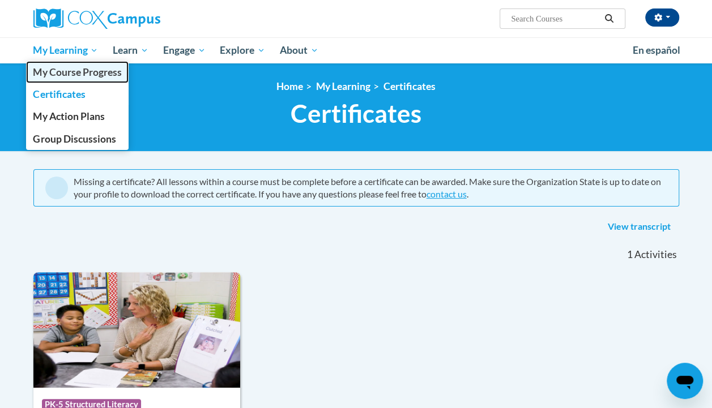
click at [85, 70] on span "My Course Progress" at bounding box center [77, 72] width 88 height 12
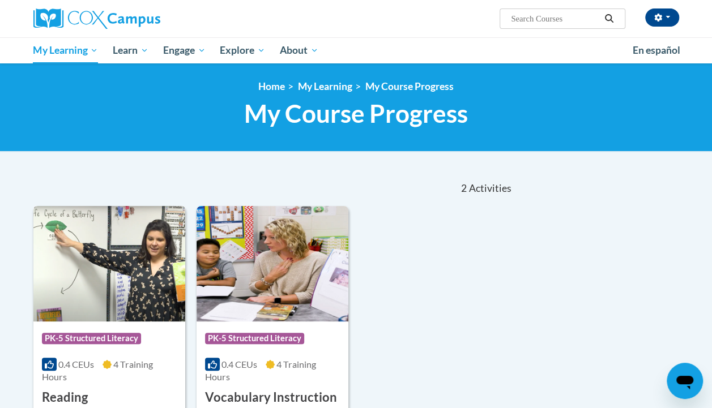
click at [75, 242] on img at bounding box center [109, 264] width 152 height 116
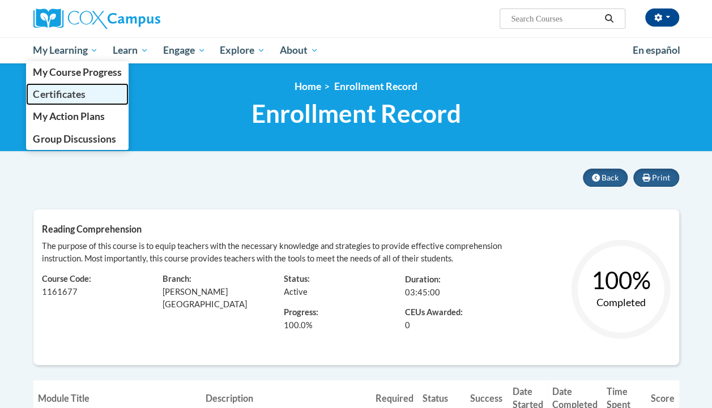
click at [77, 99] on span "Certificates" at bounding box center [59, 94] width 52 height 12
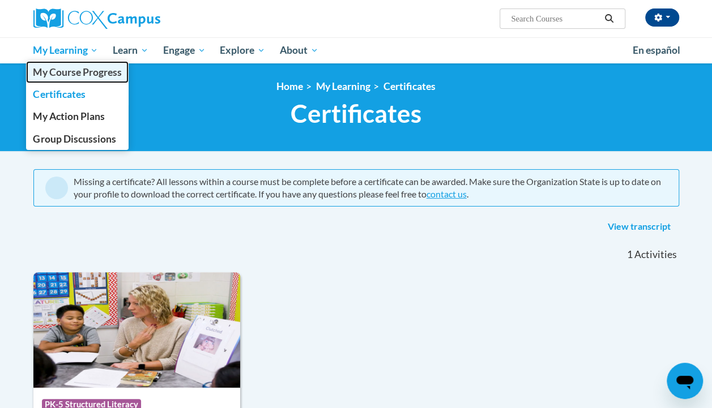
click at [86, 71] on span "My Course Progress" at bounding box center [77, 72] width 88 height 12
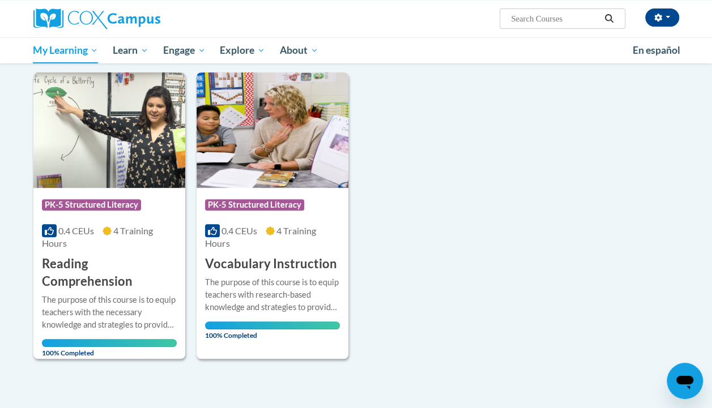
scroll to position [127, 0]
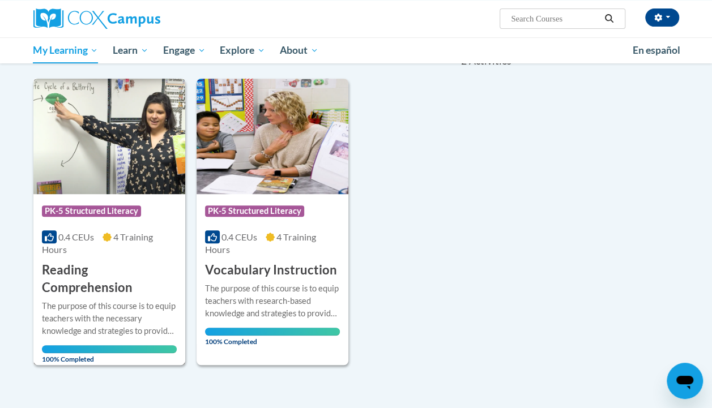
click at [135, 282] on h3 "Reading Comprehension" at bounding box center [109, 279] width 135 height 35
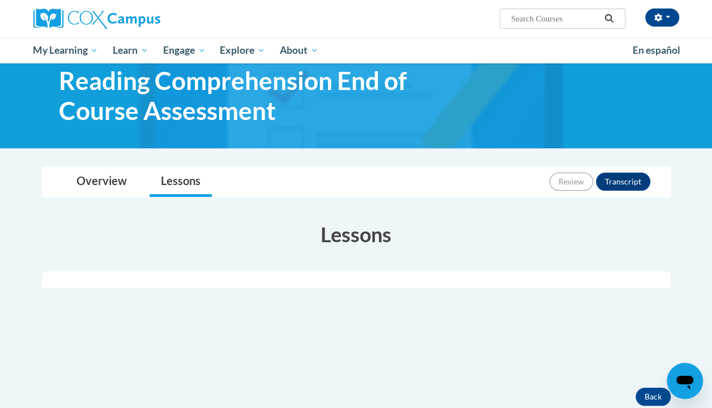
scroll to position [28, 0]
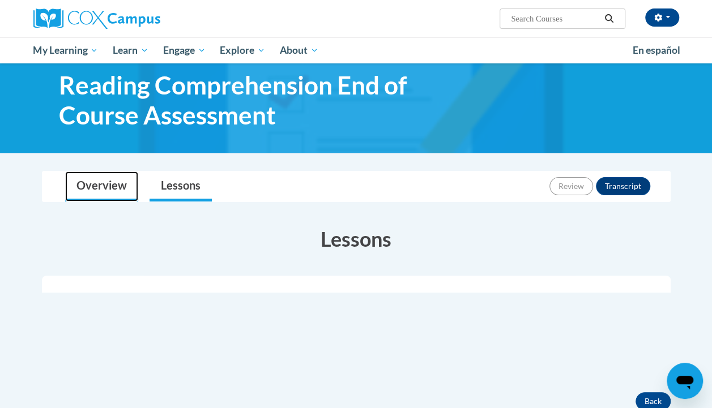
click at [122, 190] on link "Overview" at bounding box center [101, 187] width 73 height 30
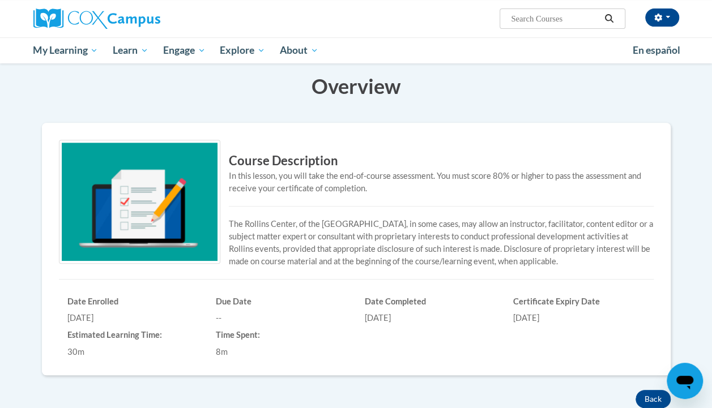
scroll to position [185, 0]
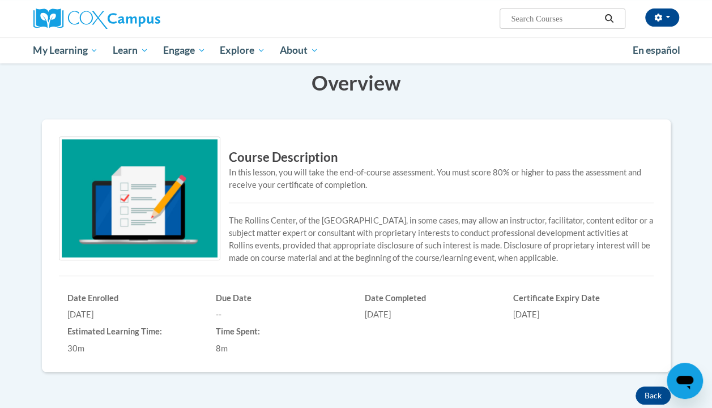
click at [205, 223] on img at bounding box center [139, 199] width 161 height 124
click at [269, 153] on h3 "Course Description" at bounding box center [356, 158] width 595 height 18
click at [544, 313] on div "03/13/2026" at bounding box center [579, 315] width 132 height 12
click at [195, 338] on div "Estimated Learning Time: 30m" at bounding box center [133, 338] width 149 height 34
click at [140, 331] on h6 "Estimated Learning Time:" at bounding box center [133, 332] width 132 height 10
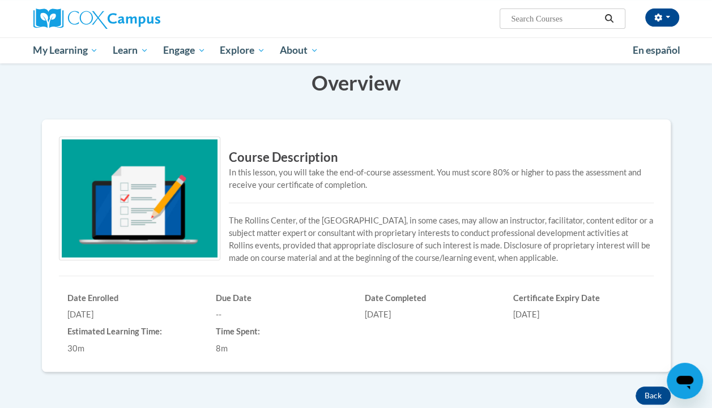
click at [263, 344] on div "8m" at bounding box center [282, 349] width 132 height 12
click at [137, 225] on img at bounding box center [139, 199] width 161 height 124
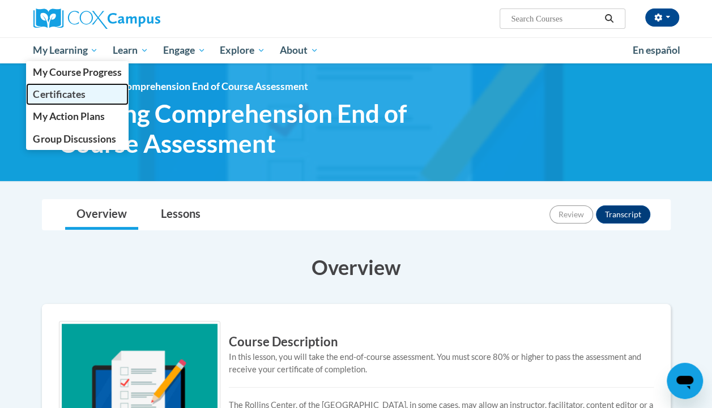
click at [78, 92] on span "Certificates" at bounding box center [59, 94] width 52 height 12
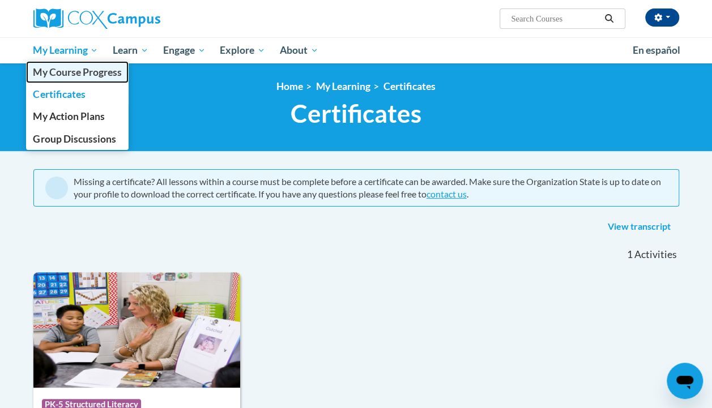
click at [57, 78] on link "My Course Progress" at bounding box center [77, 72] width 103 height 22
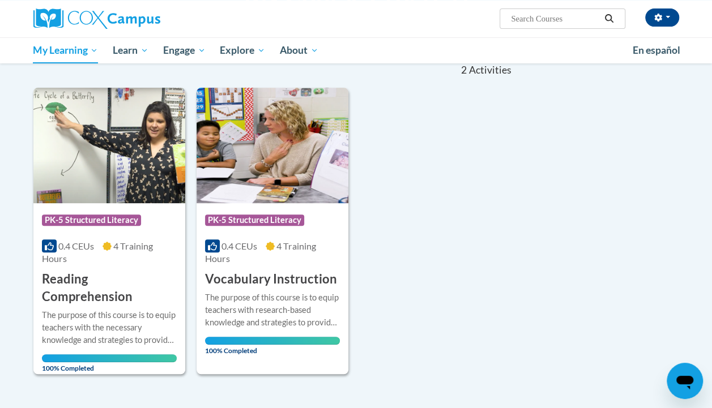
scroll to position [125, 0]
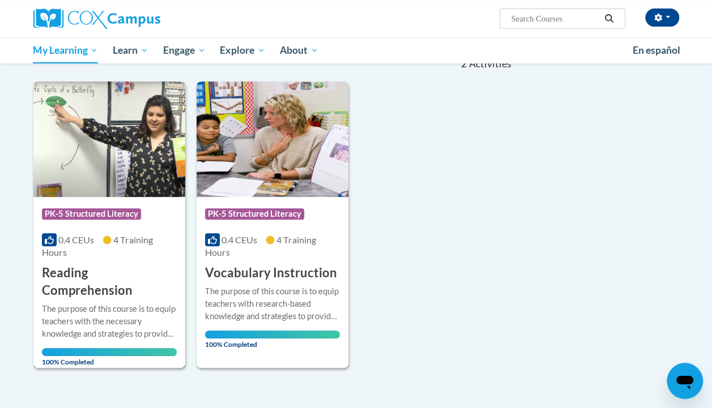
click at [126, 266] on h3 "Reading Comprehension" at bounding box center [109, 282] width 135 height 35
